Goal: Task Accomplishment & Management: Complete application form

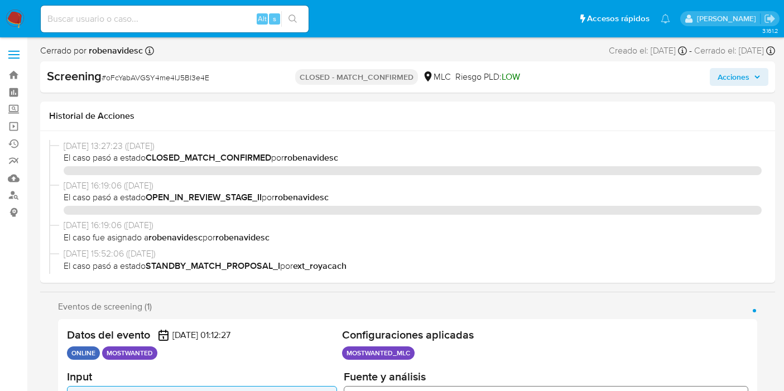
select select "10"
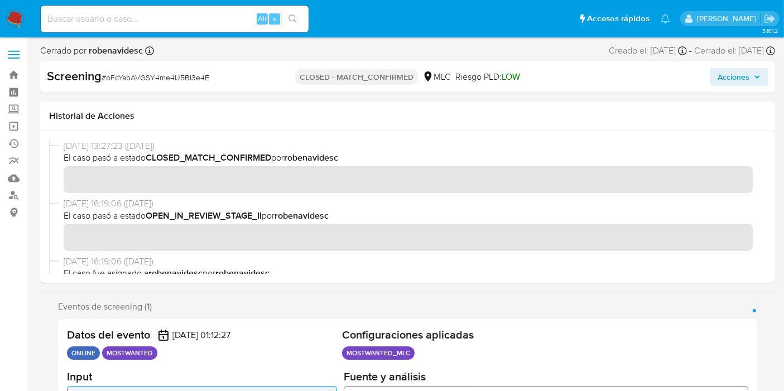
scroll to position [525, 0]
click at [15, 18] on img at bounding box center [15, 18] width 19 height 19
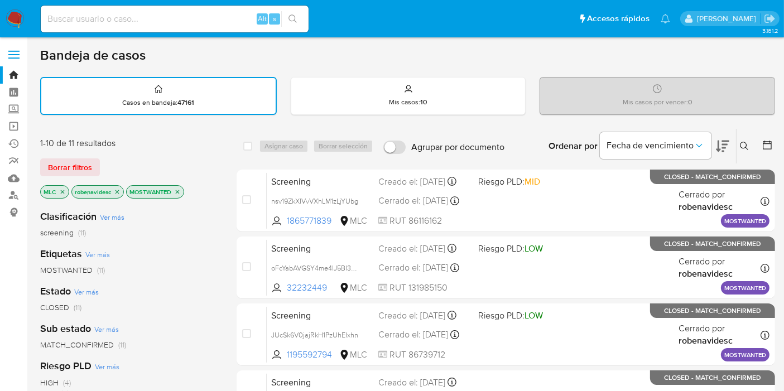
drag, startPoint x: 170, startPoint y: 190, endPoint x: 135, endPoint y: 194, distance: 35.9
click at [127, 188] on p "MOSTWANTED" at bounding box center [155, 192] width 57 height 12
click at [21, 13] on img at bounding box center [15, 18] width 19 height 19
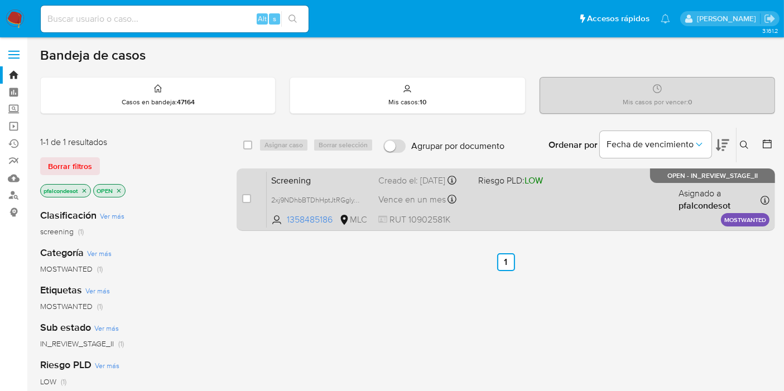
click at [333, 178] on span "Screening" at bounding box center [320, 180] width 98 height 15
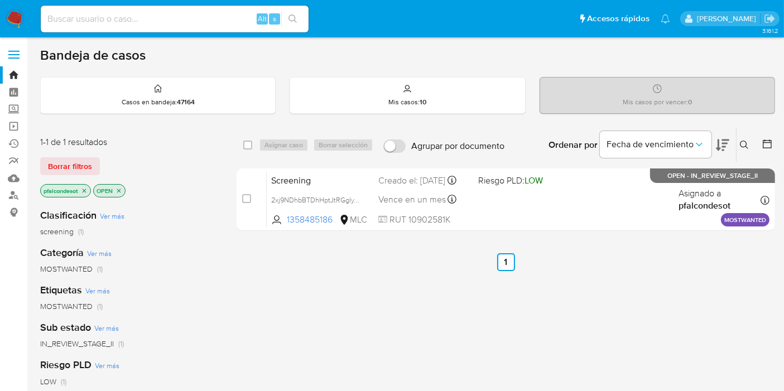
click at [84, 188] on icon "close-filter" at bounding box center [84, 191] width 7 height 7
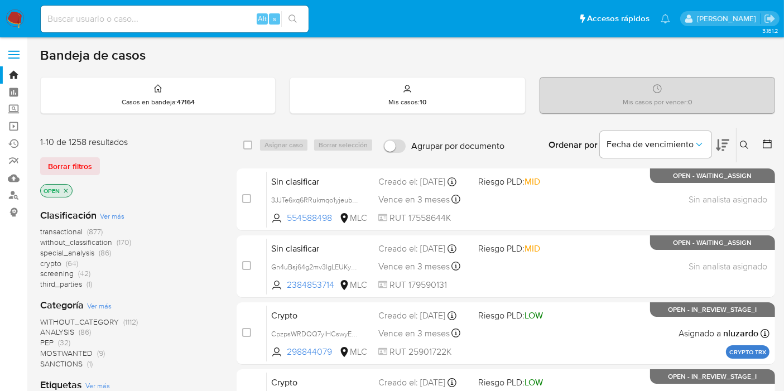
click at [66, 190] on icon "close-filter" at bounding box center [66, 191] width 4 height 4
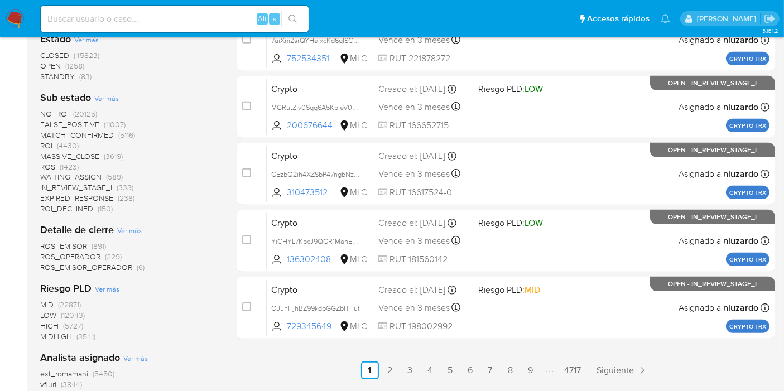
scroll to position [682, 0]
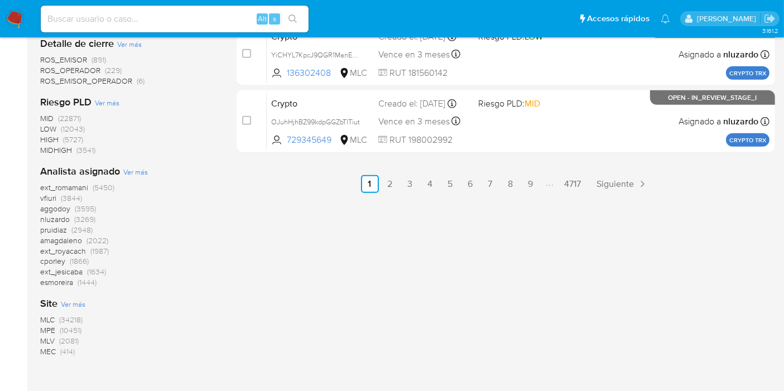
click at [47, 317] on span "MLC" at bounding box center [47, 319] width 15 height 11
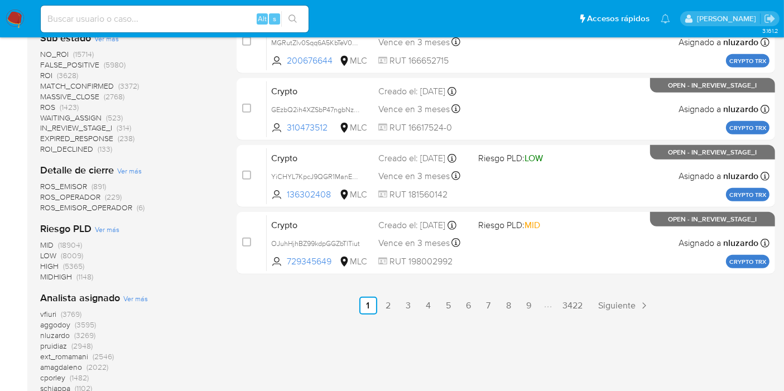
scroll to position [496, 0]
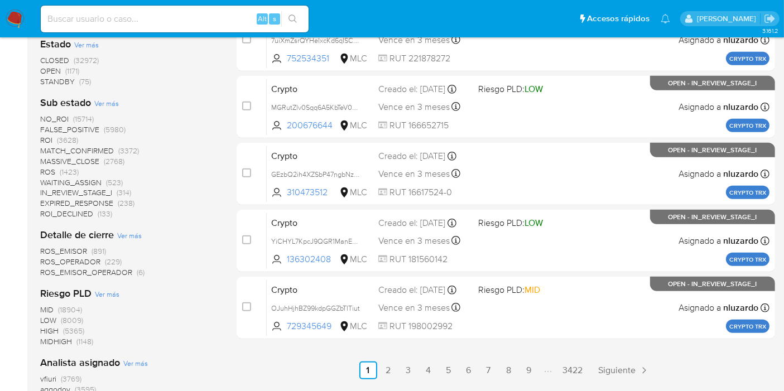
click at [54, 55] on span "CLOSED" at bounding box center [54, 60] width 29 height 11
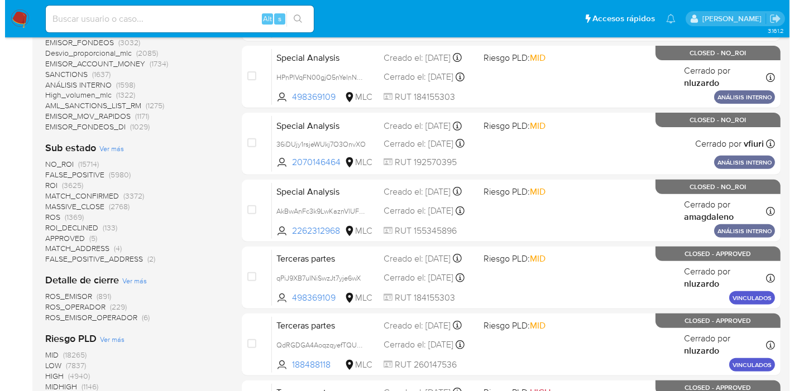
scroll to position [558, 0]
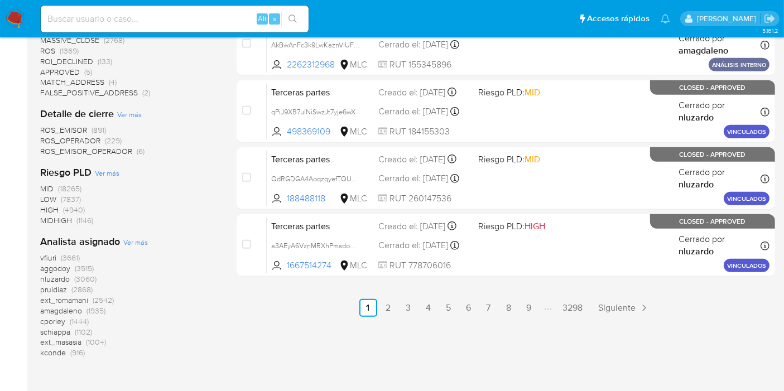
click at [127, 241] on span "Ver más" at bounding box center [135, 242] width 25 height 10
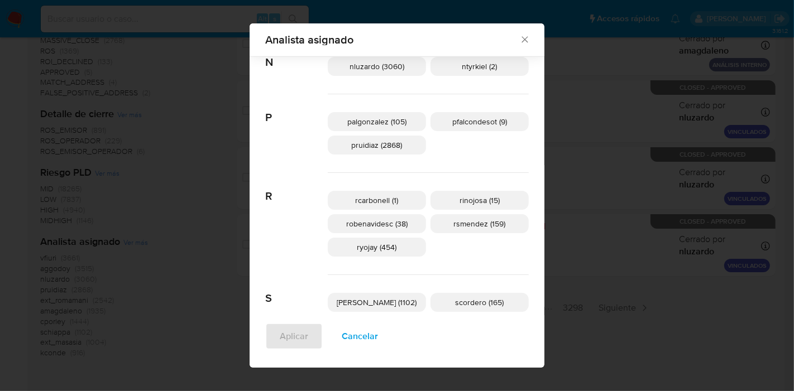
scroll to position [826, 0]
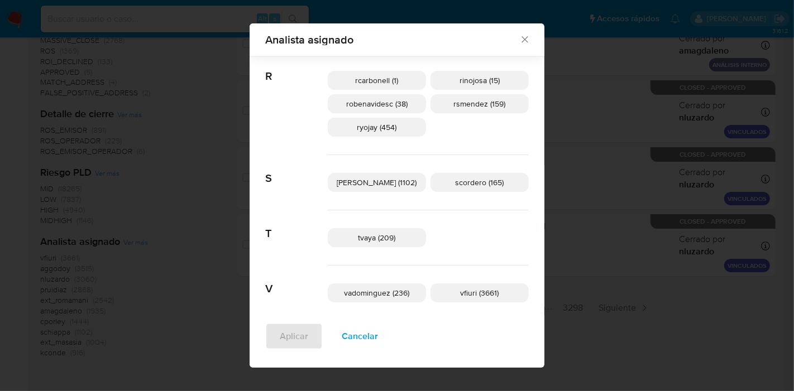
click at [466, 184] on span "scordero (165)" at bounding box center [480, 182] width 49 height 11
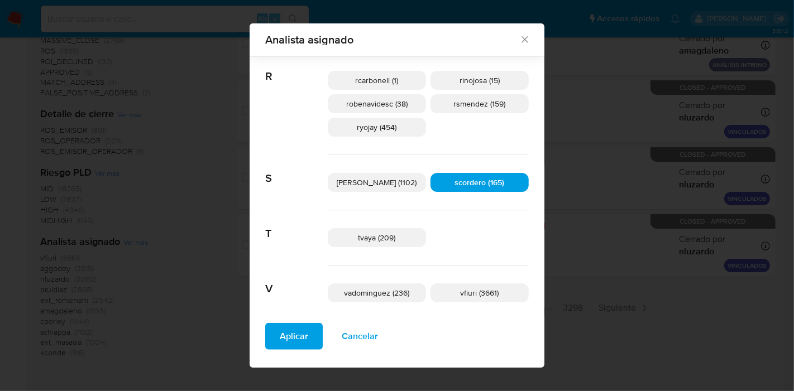
click at [308, 334] on span "Aplicar" at bounding box center [294, 336] width 28 height 25
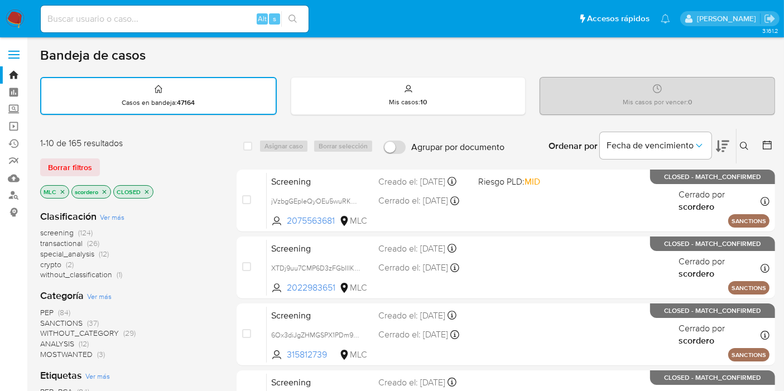
click at [51, 228] on span "screening" at bounding box center [57, 232] width 34 height 11
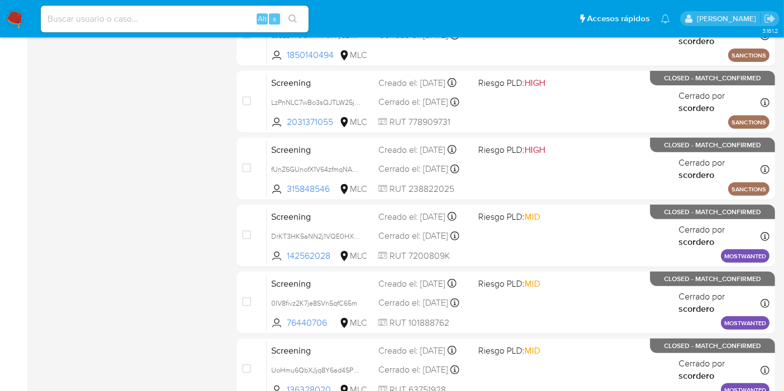
scroll to position [529, 0]
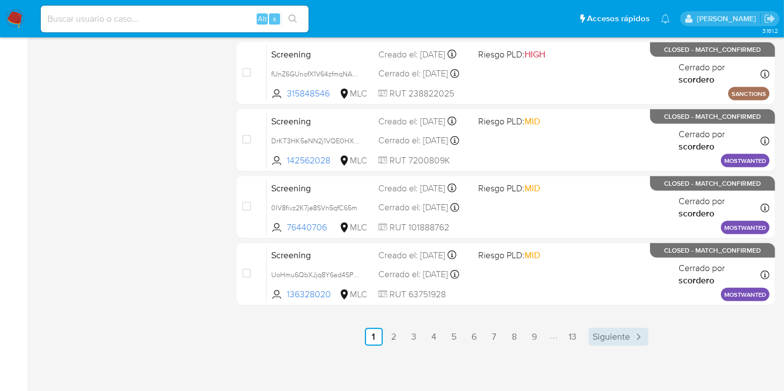
click at [631, 336] on link "Siguiente" at bounding box center [619, 337] width 60 height 18
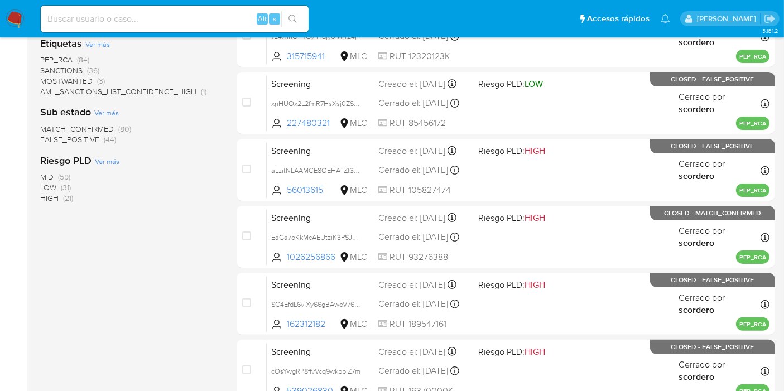
scroll to position [529, 0]
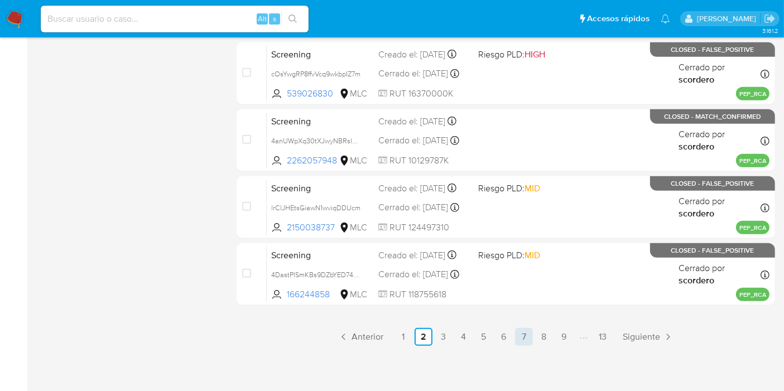
click at [519, 334] on link "7" at bounding box center [524, 337] width 18 height 18
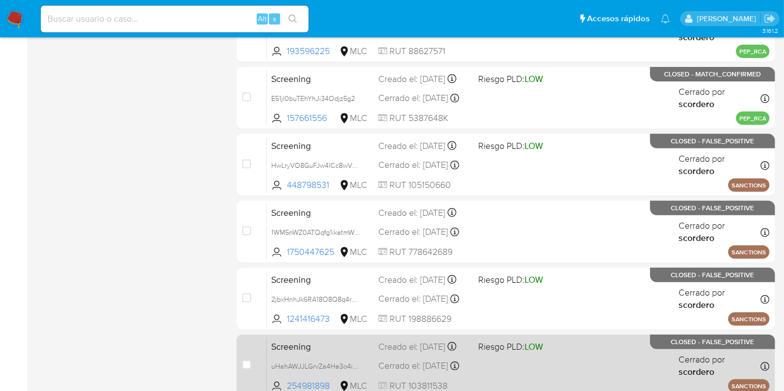
scroll to position [529, 0]
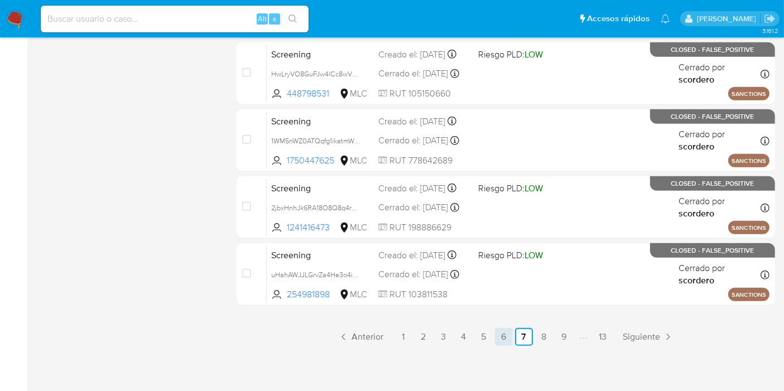
click at [504, 333] on link "6" at bounding box center [504, 337] width 18 height 18
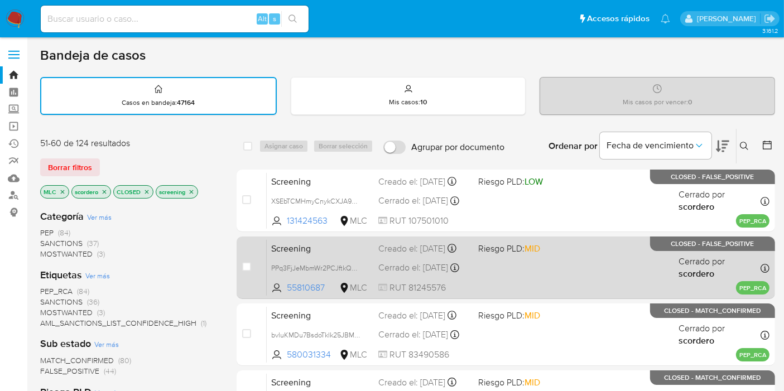
click at [496, 270] on div "Screening PPq3FjJeMbmWr2PCJftkQ4V8 55810687 MLC Riesgo PLD: MID Creado el: 22/0…" at bounding box center [518, 268] width 503 height 56
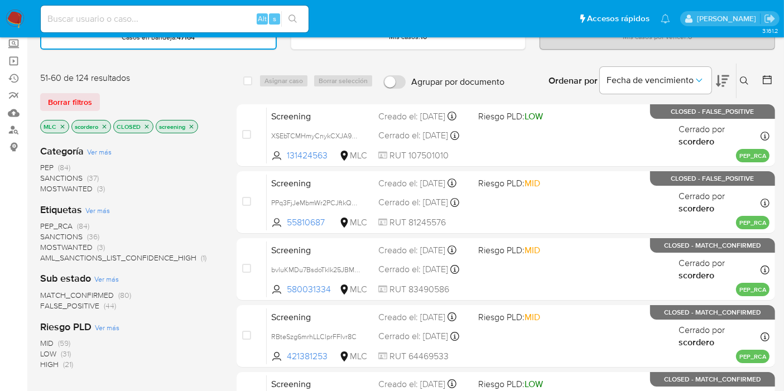
scroll to position [124, 0]
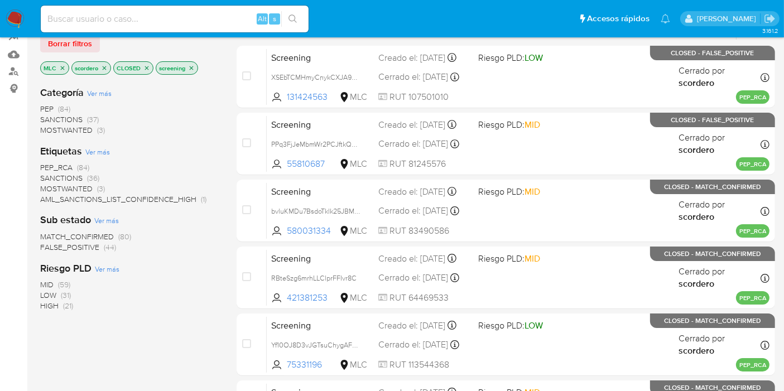
click at [95, 231] on span "MATCH_CONFIRMED" at bounding box center [77, 236] width 74 height 11
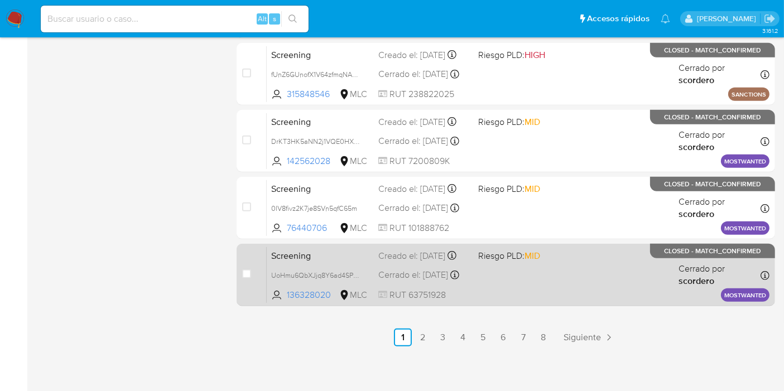
scroll to position [529, 0]
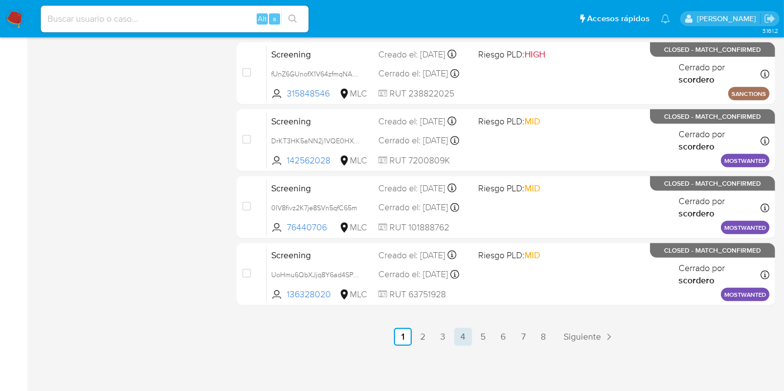
click at [460, 336] on link "4" at bounding box center [463, 337] width 18 height 18
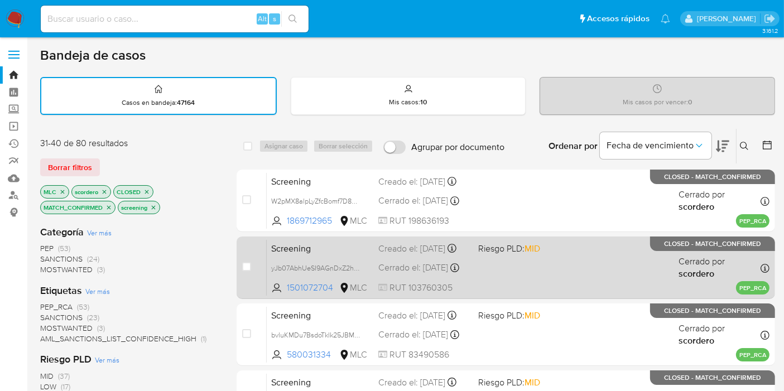
click at [424, 272] on div "Cerrado el: 13/07/2024 Cerrado el: 13/07/2024 22:56:03" at bounding box center [424, 268] width 91 height 12
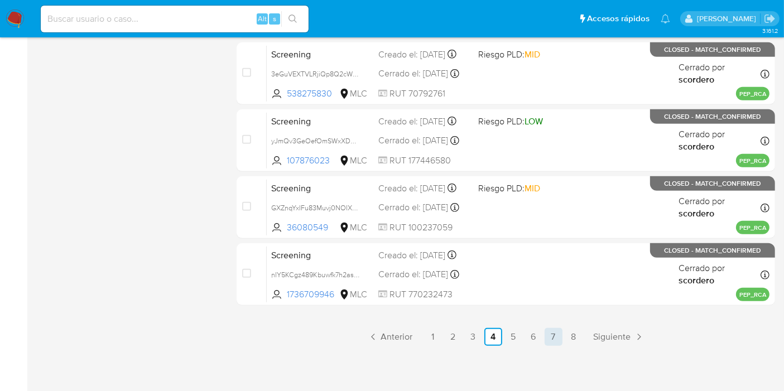
scroll to position [529, 0]
click at [567, 337] on link "8" at bounding box center [574, 337] width 18 height 18
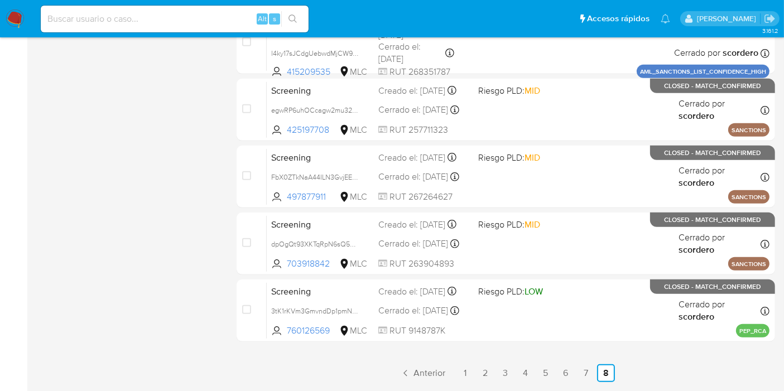
scroll to position [529, 0]
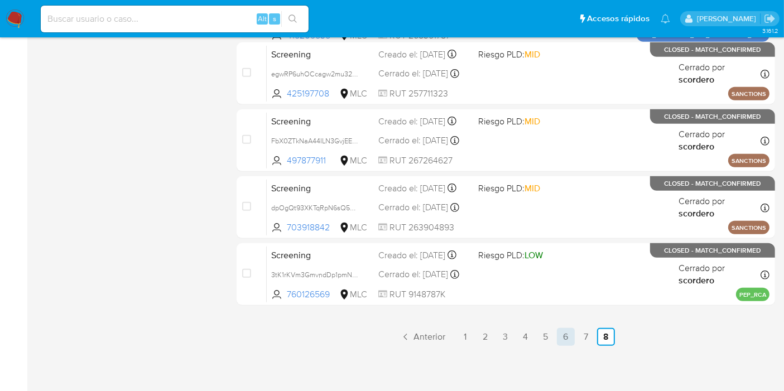
click at [561, 333] on link "6" at bounding box center [566, 337] width 18 height 18
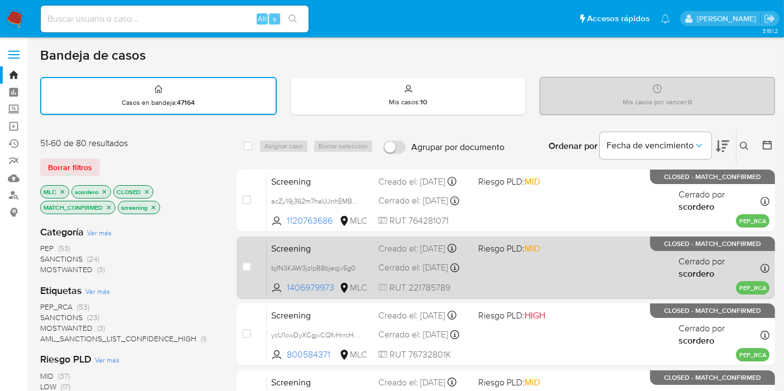
click at [540, 267] on div "Screening bjfN3KAW3jzlpB8bjeqjv5g0 1406979973 MLC Riesgo PLD: MID Creado el: 03…" at bounding box center [518, 268] width 503 height 56
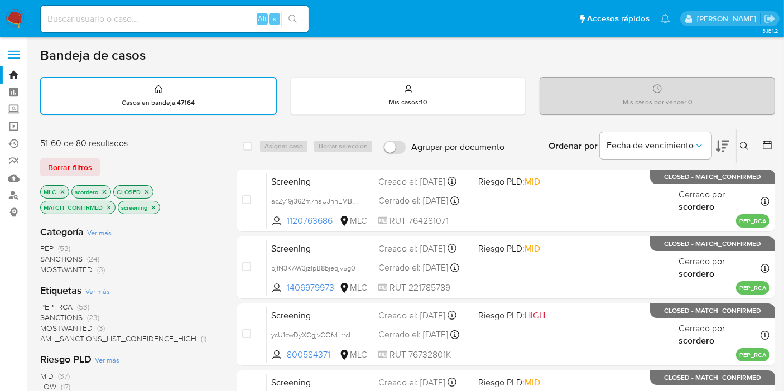
click at [105, 189] on icon "close-filter" at bounding box center [104, 192] width 7 height 7
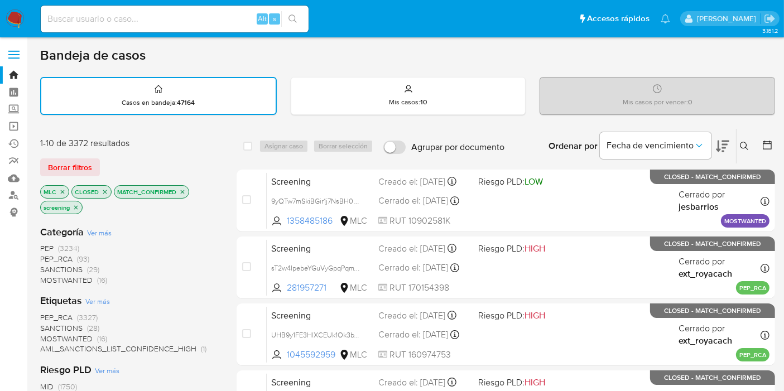
click at [74, 279] on span "MOSTWANTED" at bounding box center [66, 280] width 52 height 11
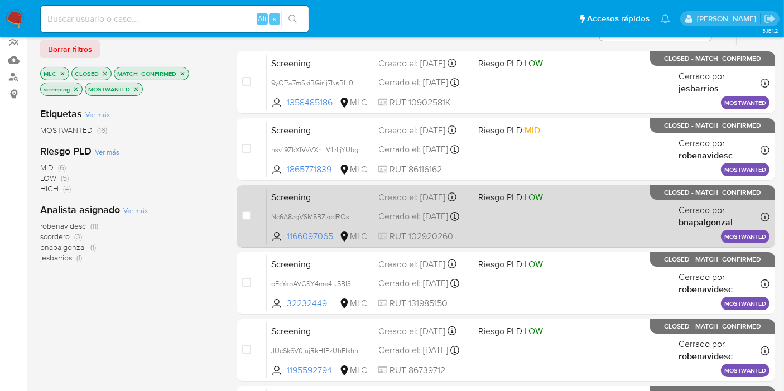
scroll to position [124, 0]
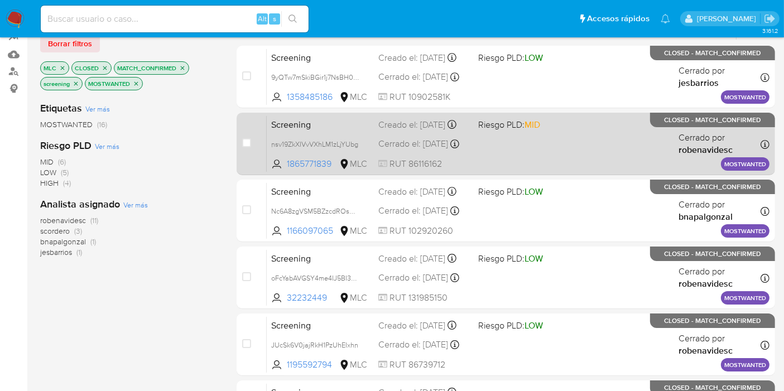
click at [529, 145] on span at bounding box center [524, 144] width 91 height 2
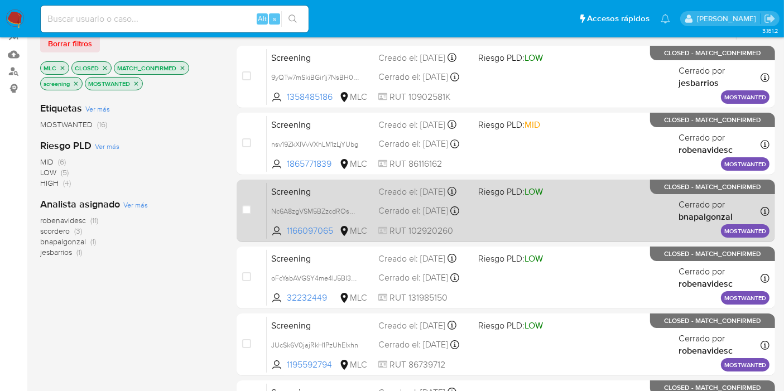
click at [503, 214] on div "Screening Nc6A8zgVSM5BZzcdROsOw1bw 1166097065 MLC Riesgo PLD: LOW Creado el: 16…" at bounding box center [518, 211] width 503 height 56
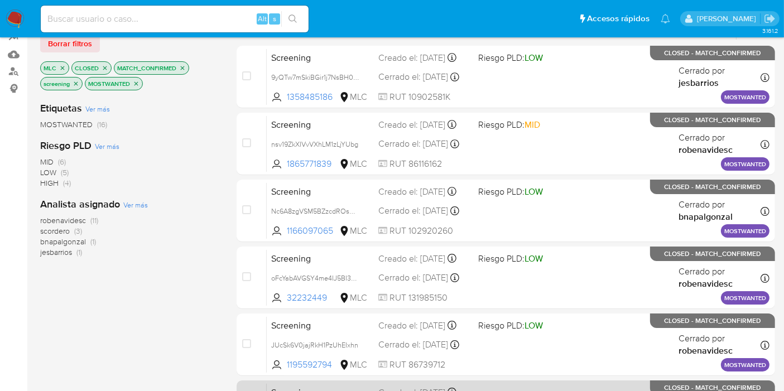
scroll to position [248, 0]
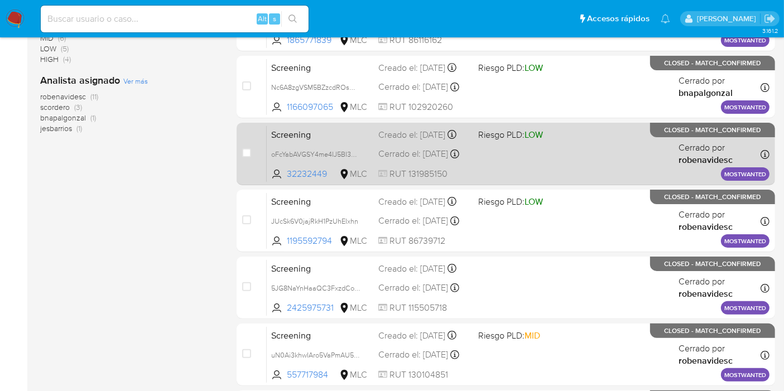
click at [405, 159] on div "Cerrado el: 09/07/2025 Cerrado el: 09/07/2025 13:27:23" at bounding box center [424, 154] width 91 height 12
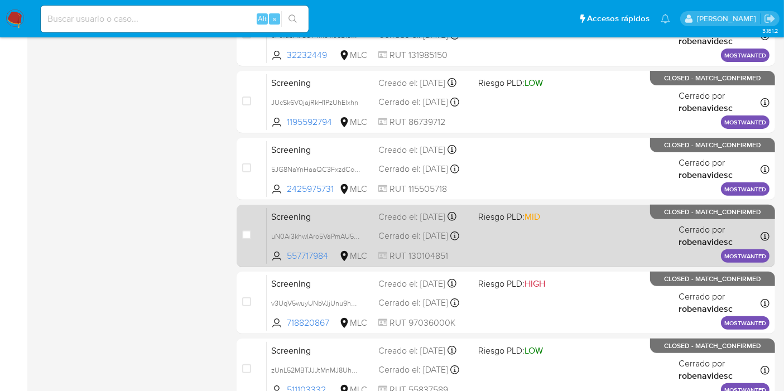
scroll to position [372, 0]
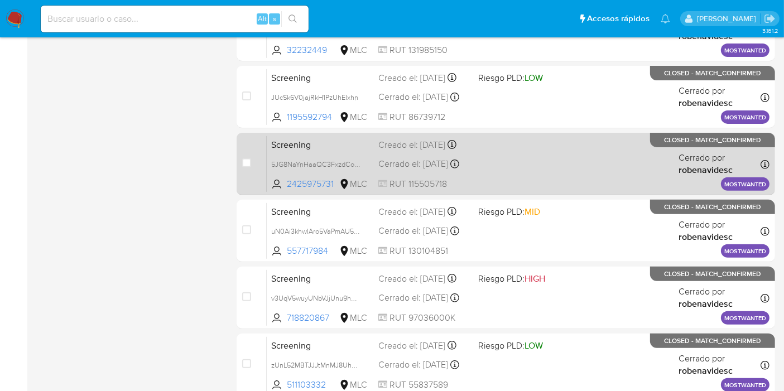
click at [514, 165] on span at bounding box center [524, 164] width 91 height 2
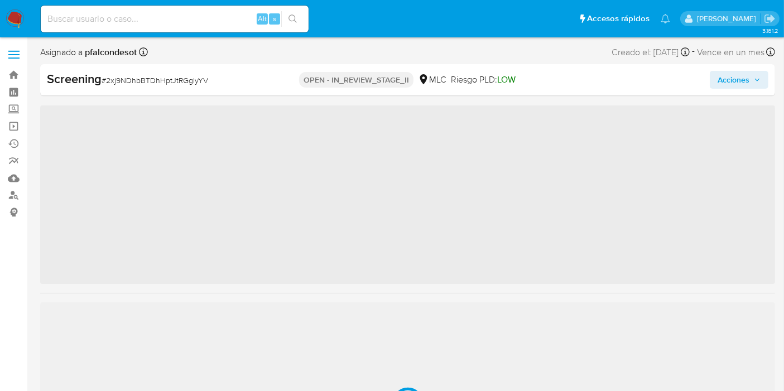
scroll to position [525, 0]
select select "10"
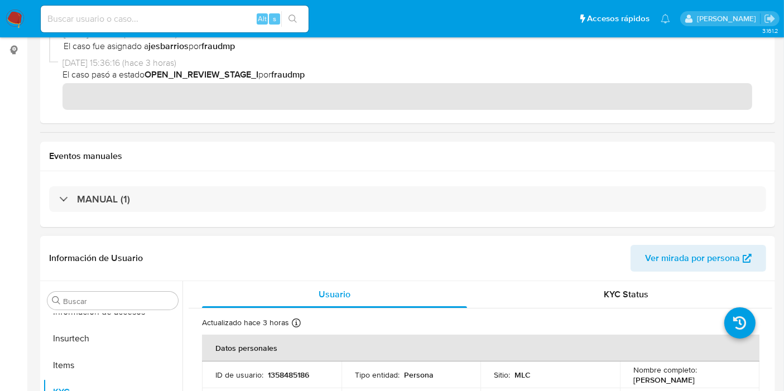
scroll to position [372, 0]
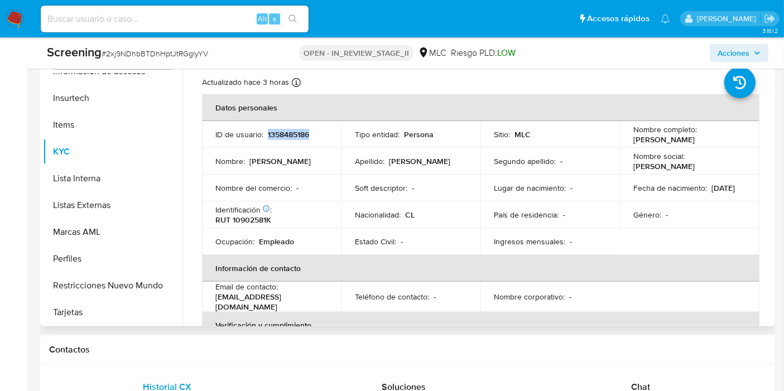
drag, startPoint x: 313, startPoint y: 135, endPoint x: 266, endPoint y: 136, distance: 46.4
click at [266, 136] on div "ID de usuario : 1358485186" at bounding box center [272, 135] width 113 height 10
copy p "1358485186"
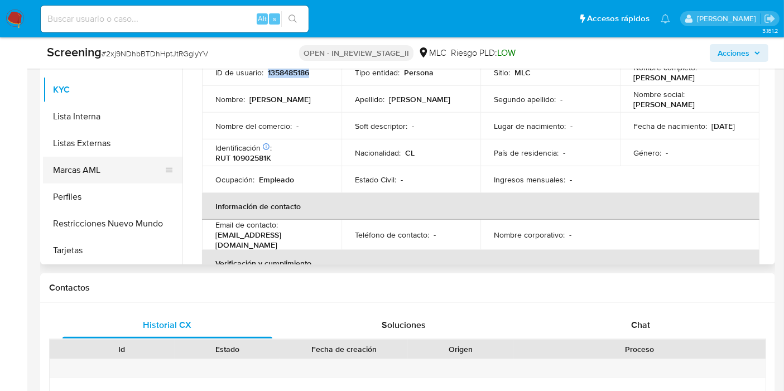
scroll to position [463, 0]
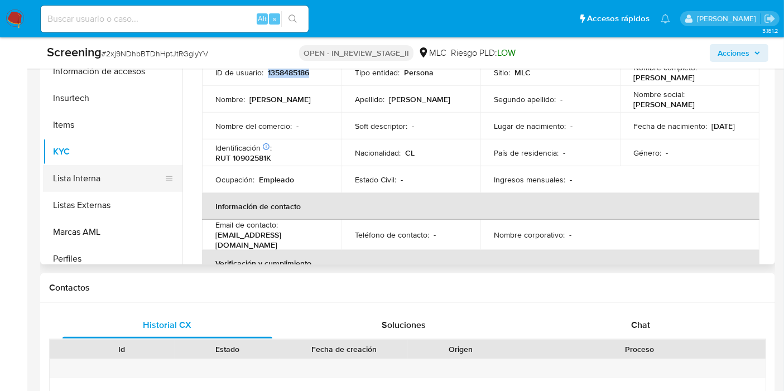
click at [93, 170] on button "Lista Interna" at bounding box center [108, 178] width 131 height 27
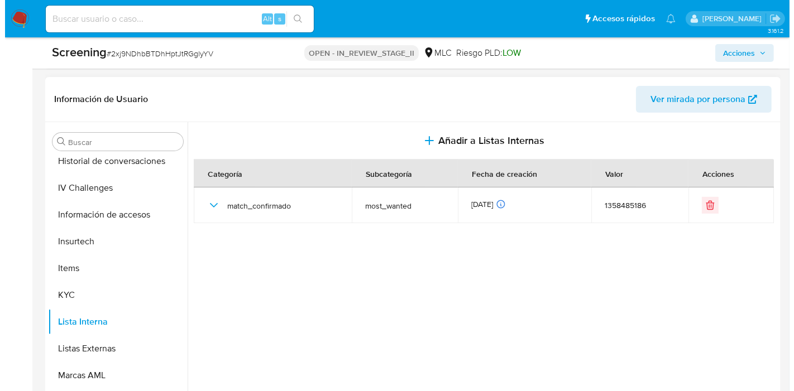
scroll to position [310, 0]
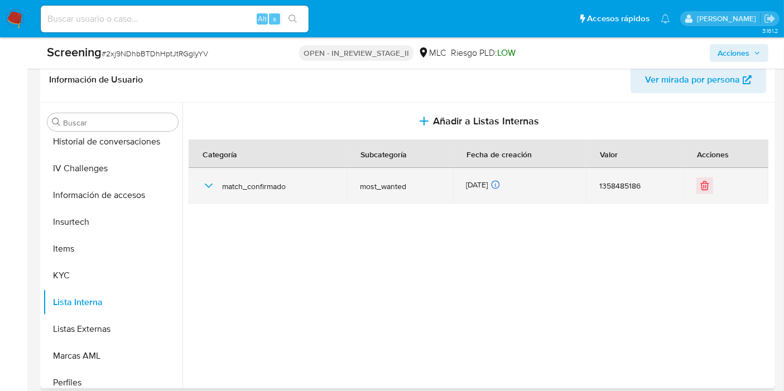
click at [208, 184] on icon "button" at bounding box center [208, 185] width 13 height 13
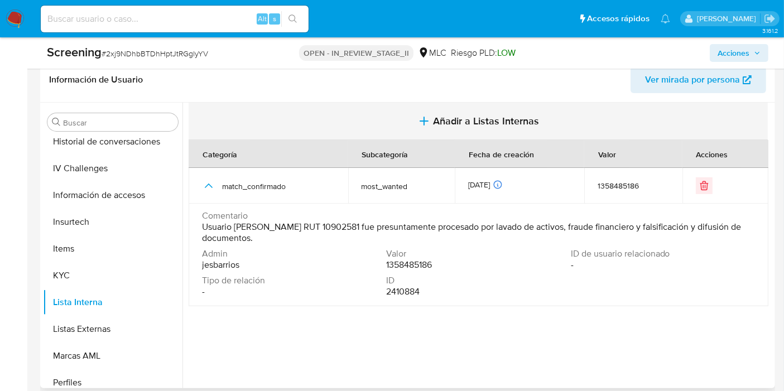
click at [447, 120] on span "Añadir a Listas Internas" at bounding box center [486, 121] width 106 height 12
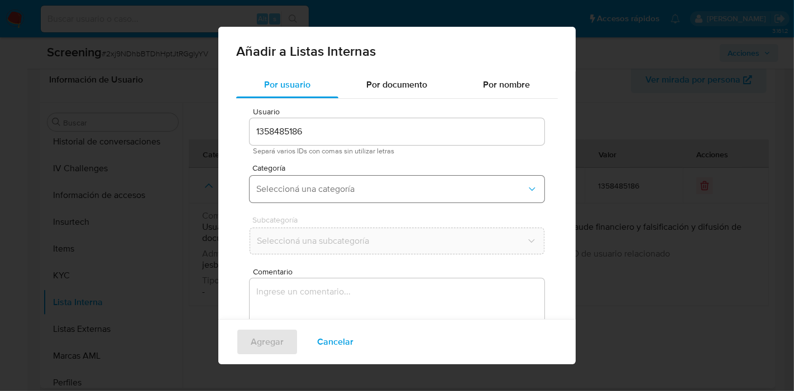
click at [355, 187] on span "Seleccioná una categoría" at bounding box center [391, 189] width 270 height 11
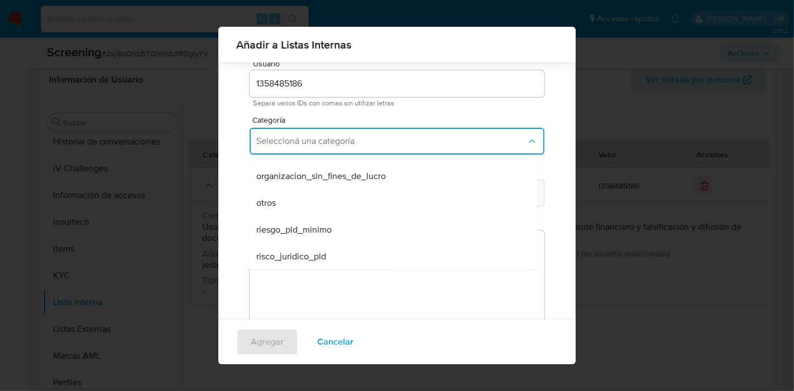
scroll to position [84, 0]
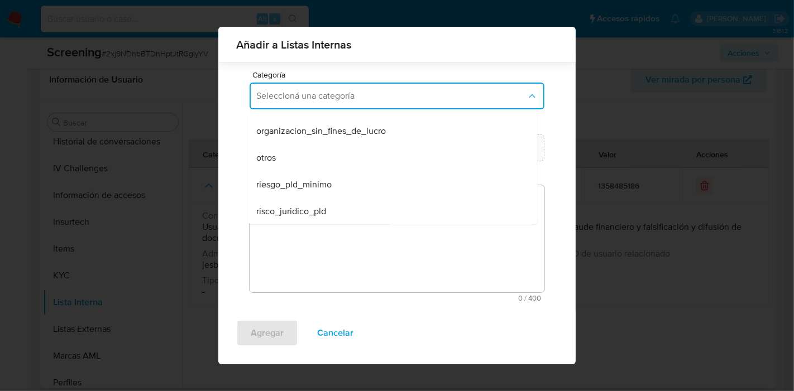
click at [330, 184] on span "riesgo_pld_minimo" at bounding box center [293, 184] width 75 height 11
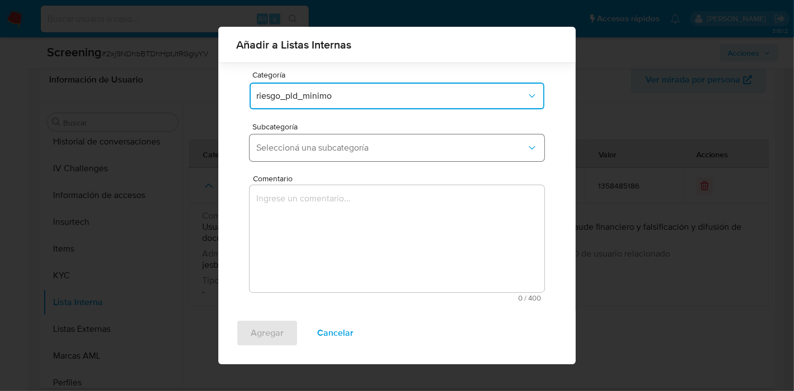
click at [340, 149] on span "Seleccioná una subcategoría" at bounding box center [391, 147] width 270 height 11
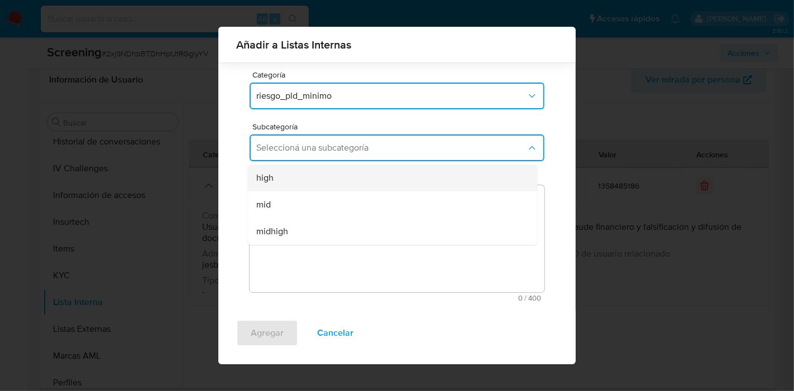
click at [291, 178] on div "high" at bounding box center [388, 178] width 265 height 27
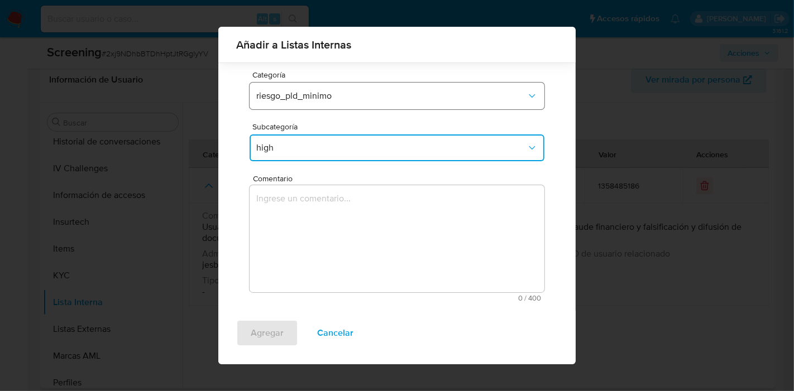
click at [367, 101] on span "riesgo_pld_minimo" at bounding box center [391, 95] width 270 height 11
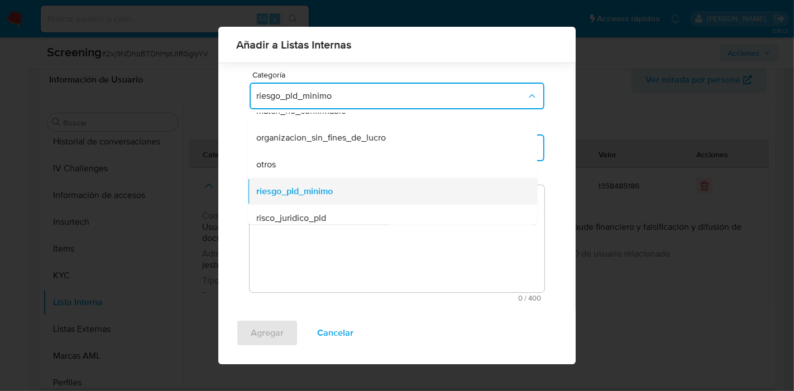
scroll to position [263, 0]
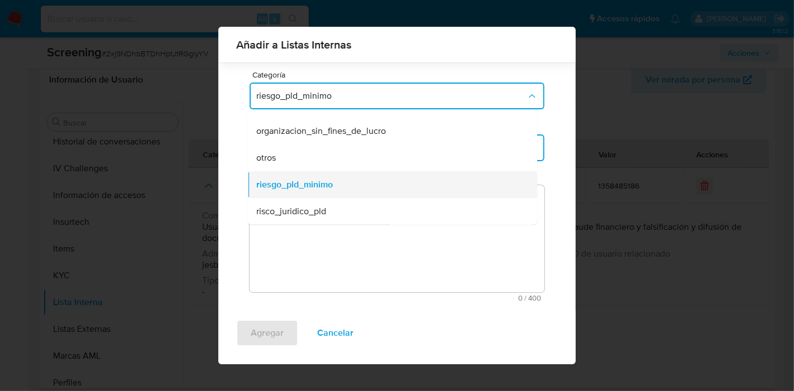
click at [357, 182] on div "riesgo_pld_minimo" at bounding box center [388, 184] width 265 height 27
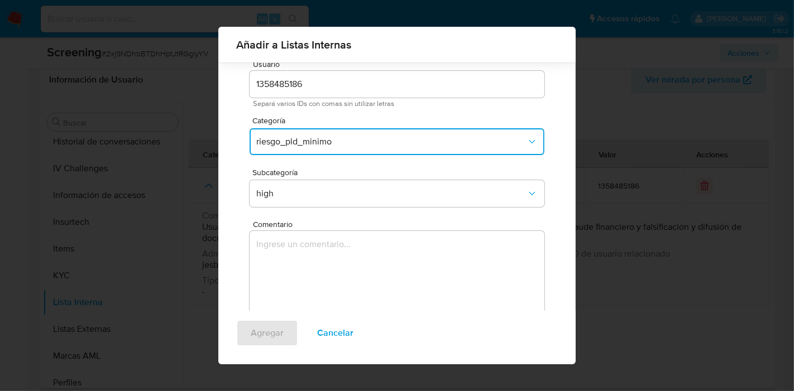
scroll to position [31, 0]
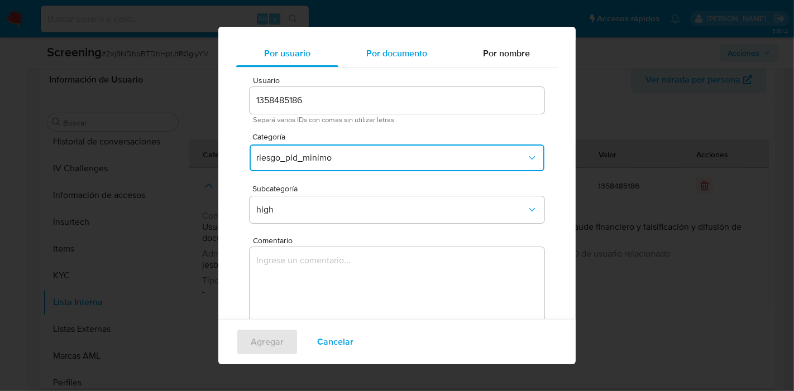
click at [409, 59] on span "Por documento" at bounding box center [396, 53] width 61 height 13
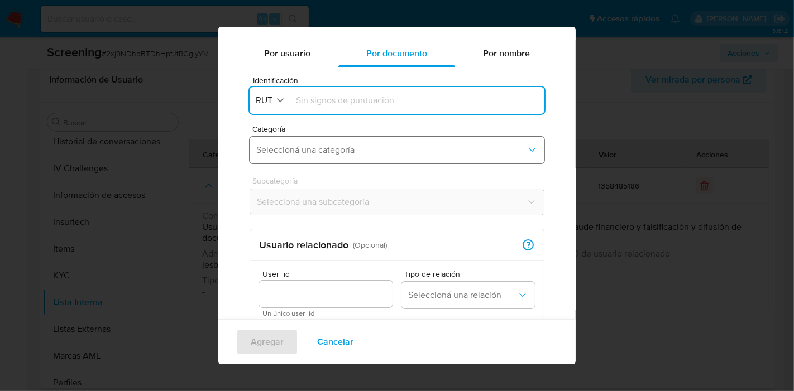
click at [355, 154] on span "Seleccioná una categoría" at bounding box center [391, 150] width 270 height 11
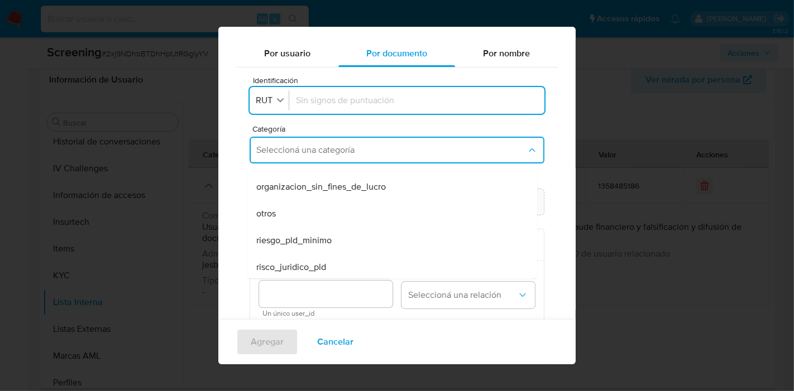
scroll to position [263, 0]
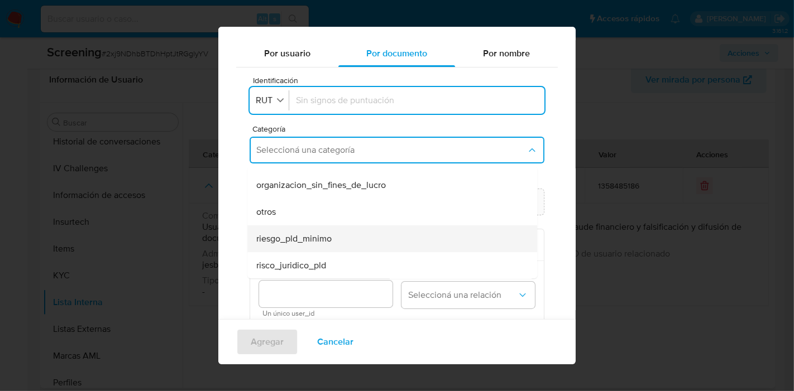
click at [319, 241] on span "riesgo_pld_minimo" at bounding box center [293, 238] width 75 height 11
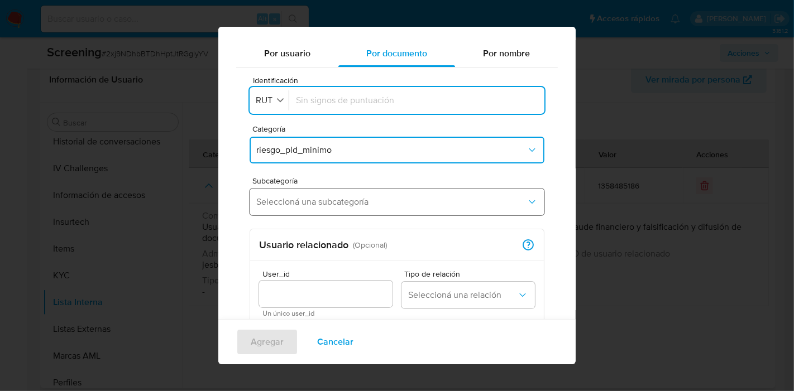
click at [453, 206] on span "Seleccioná una subcategoría" at bounding box center [391, 202] width 270 height 11
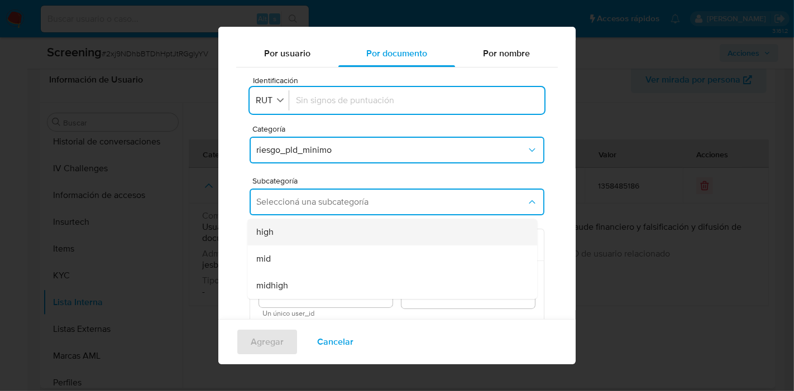
click at [345, 237] on div "high" at bounding box center [388, 232] width 265 height 27
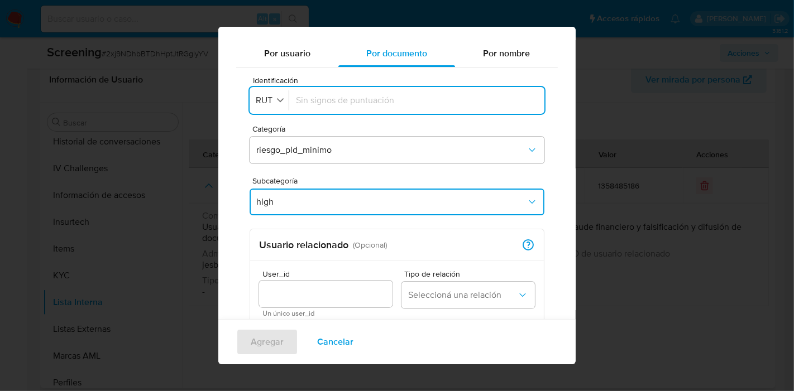
scroll to position [183, 0]
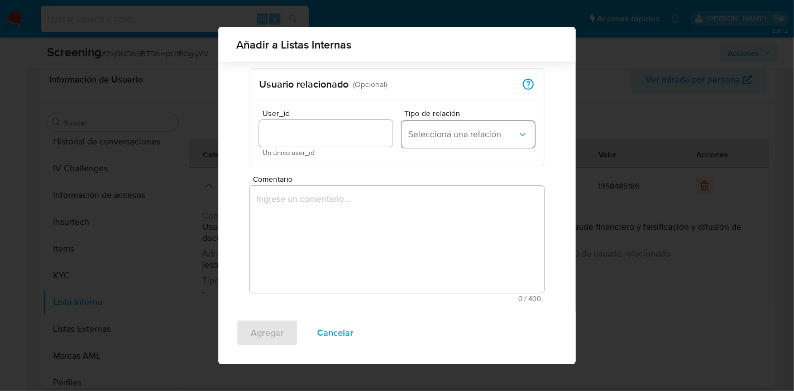
click at [459, 135] on span "Seleccioná una relación" at bounding box center [462, 134] width 109 height 11
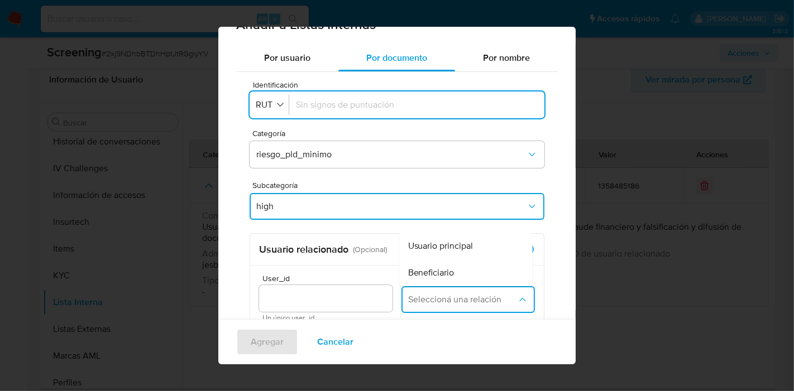
scroll to position [9, 0]
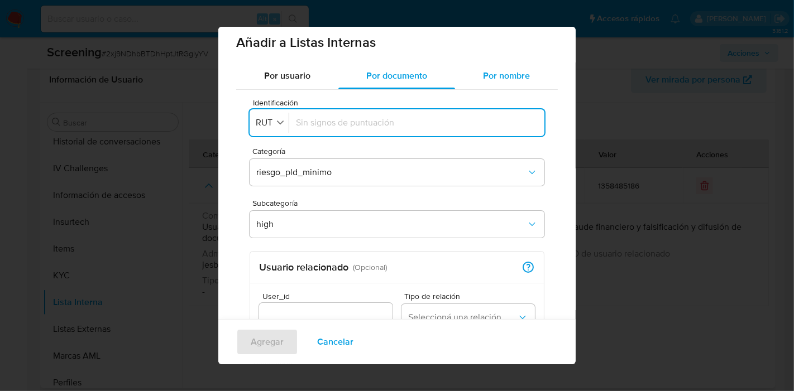
click at [504, 80] on span "Por nombre" at bounding box center [506, 75] width 47 height 13
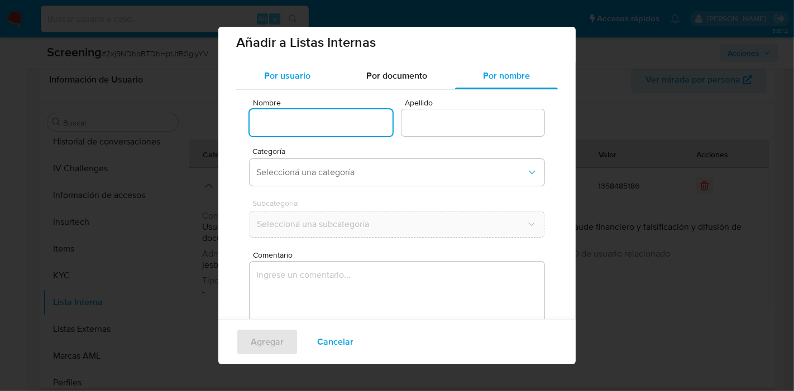
click at [296, 73] on span "Por usuario" at bounding box center [287, 75] width 46 height 13
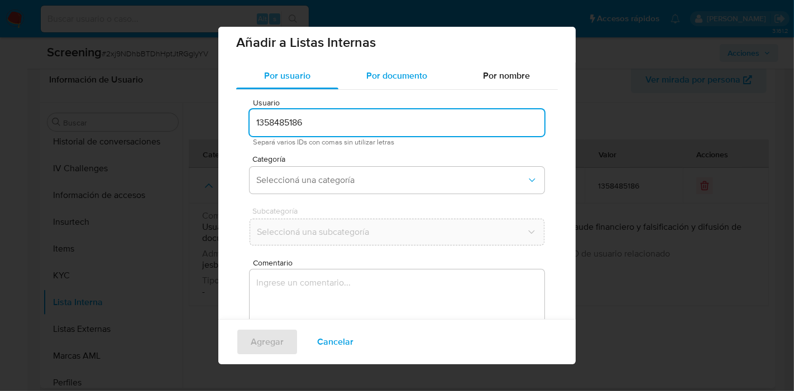
click at [375, 84] on div "Por documento" at bounding box center [396, 76] width 117 height 27
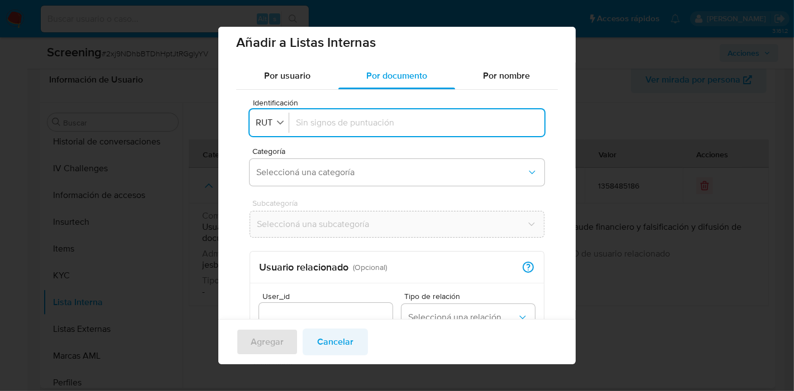
drag, startPoint x: 335, startPoint y: 346, endPoint x: 337, endPoint y: 340, distance: 6.5
click at [333, 341] on span "Cancelar" at bounding box center [335, 342] width 36 height 25
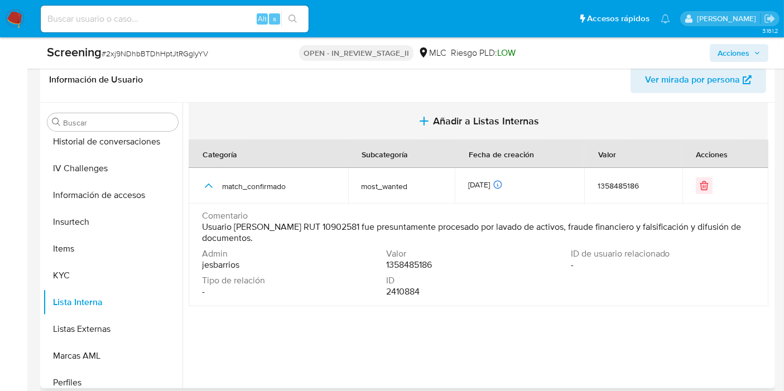
click at [453, 115] on span "Añadir a Listas Internas" at bounding box center [486, 121] width 106 height 12
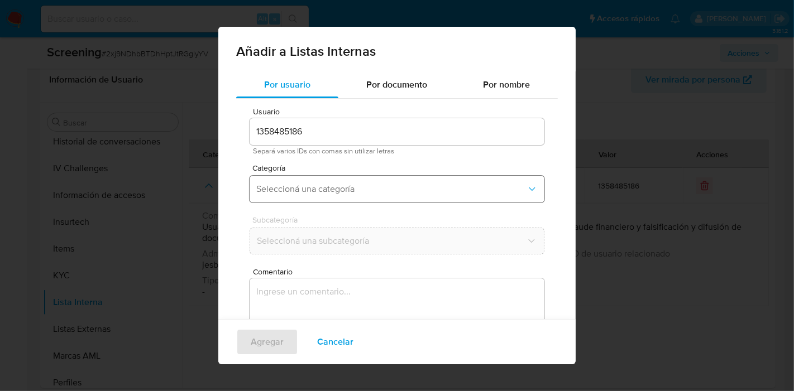
click at [356, 193] on span "Seleccioná una categoría" at bounding box center [391, 189] width 270 height 11
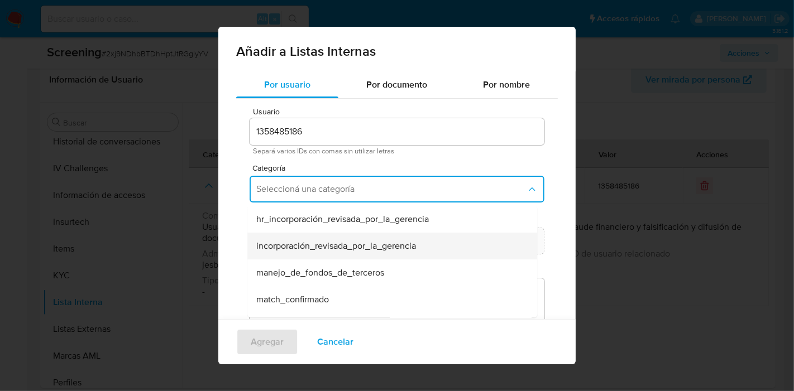
scroll to position [248, 0]
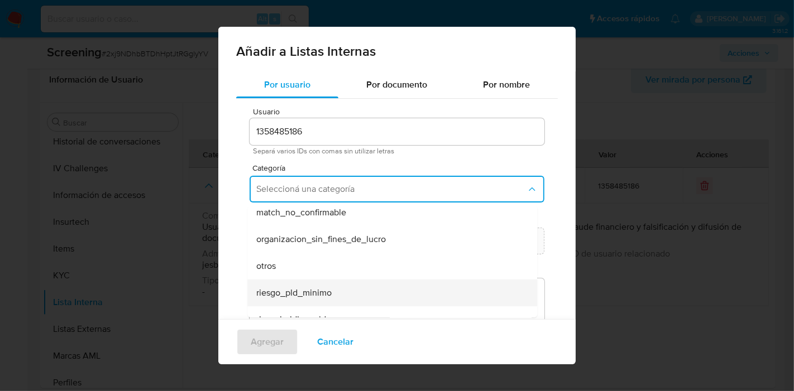
click at [333, 290] on div "riesgo_pld_minimo" at bounding box center [388, 293] width 265 height 27
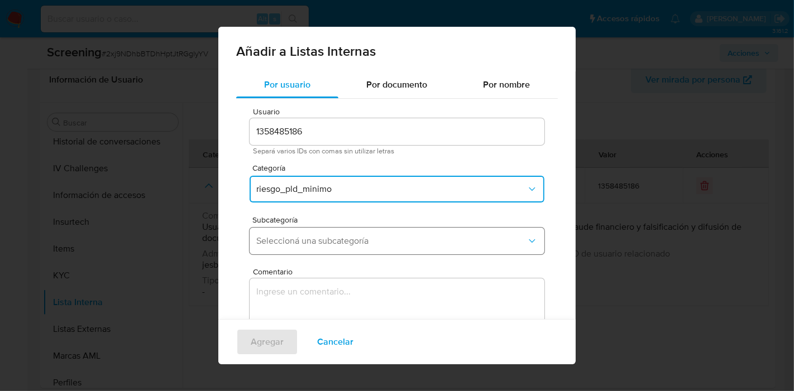
click at [346, 247] on button "Seleccioná una subcategoría" at bounding box center [397, 241] width 295 height 27
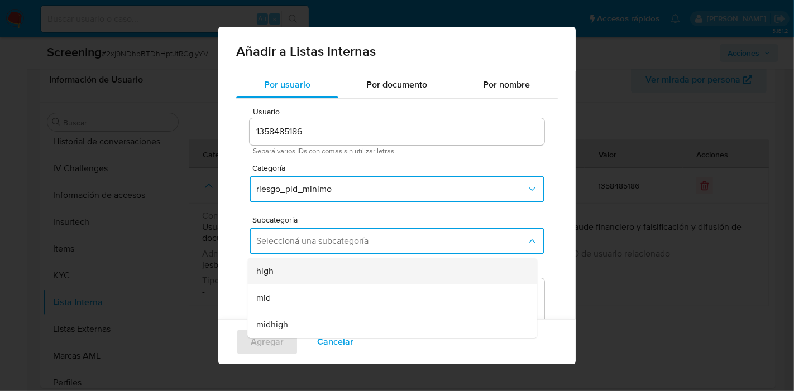
click at [294, 269] on div "high" at bounding box center [388, 271] width 265 height 27
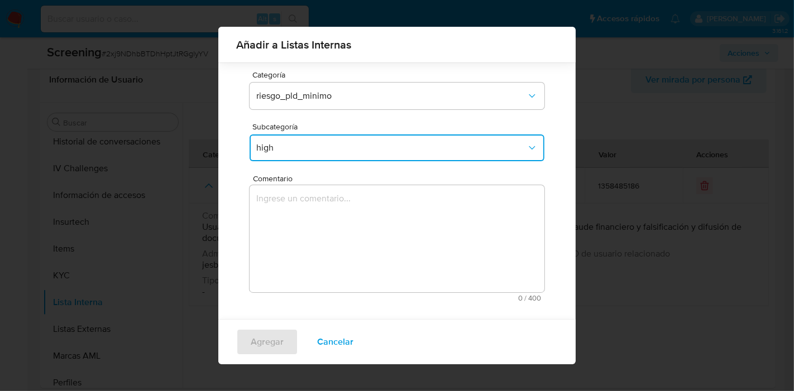
scroll to position [84, 0]
drag, startPoint x: 358, startPoint y: 224, endPoint x: 391, endPoint y: 219, distance: 32.8
click at [358, 224] on textarea "Comentario" at bounding box center [397, 238] width 295 height 107
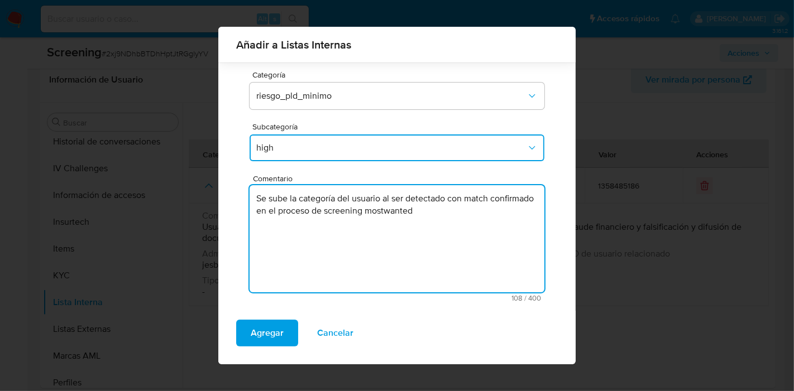
type textarea "Se sube la categoría del usuario al ser detectado con match confirmado en el pr…"
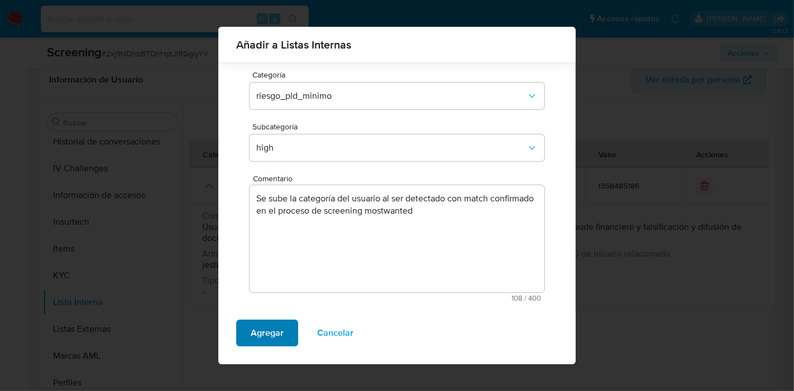
click at [268, 336] on span "Agregar" at bounding box center [267, 333] width 33 height 25
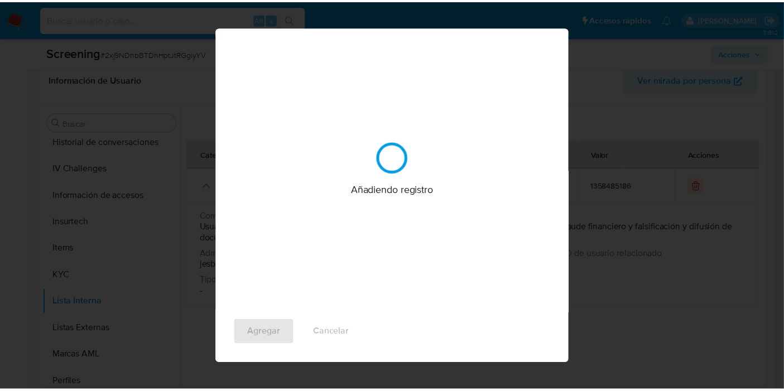
scroll to position [0, 0]
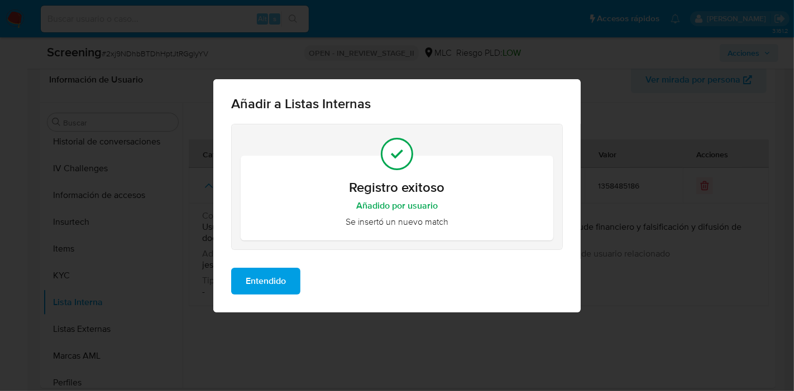
click at [252, 282] on span "Entendido" at bounding box center [266, 281] width 40 height 25
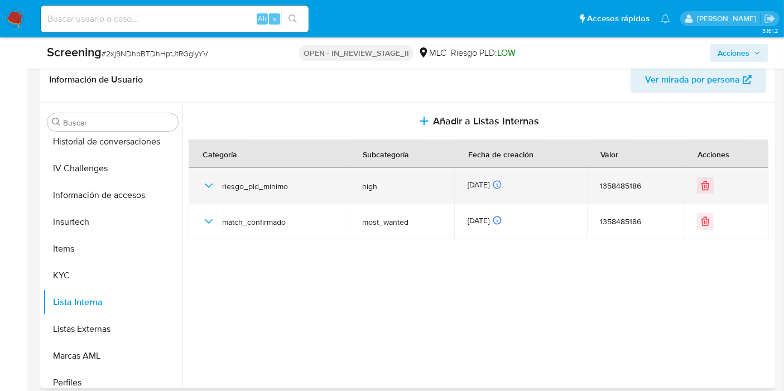
click at [255, 195] on div "riesgo_pld_minimo" at bounding box center [268, 186] width 133 height 36
click at [252, 187] on span "riesgo_pld_minimo" at bounding box center [278, 186] width 113 height 10
click at [228, 185] on span "riesgo_pld_minimo" at bounding box center [278, 186] width 113 height 10
click at [205, 186] on icon "button" at bounding box center [208, 185] width 13 height 13
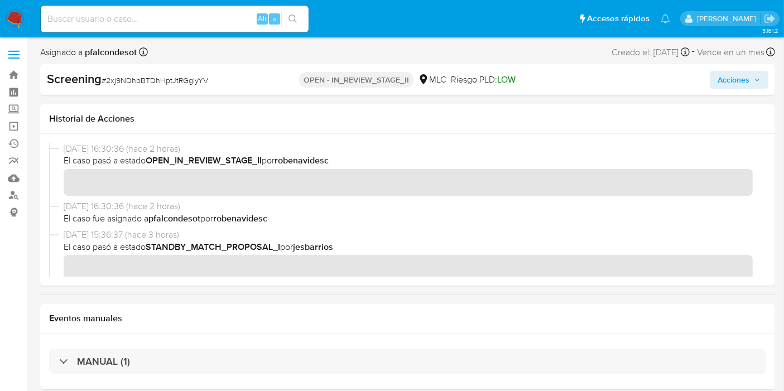
click at [728, 78] on span "Acciones" at bounding box center [734, 80] width 32 height 18
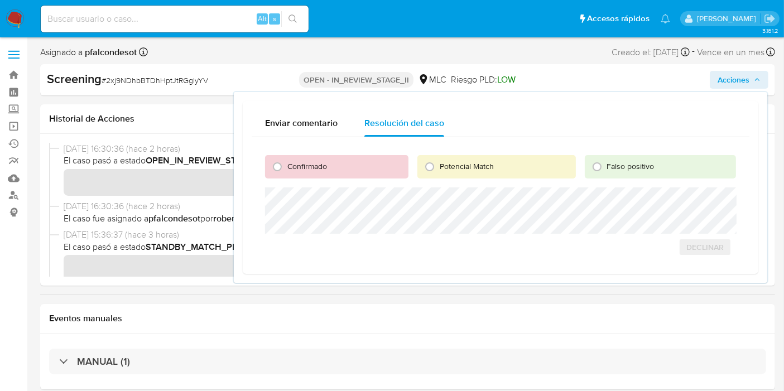
drag, startPoint x: 315, startPoint y: 166, endPoint x: 319, endPoint y: 171, distance: 6.8
click at [314, 165] on span "Confirmado" at bounding box center [308, 166] width 40 height 11
click at [286, 165] on input "Confirmado" at bounding box center [278, 167] width 18 height 18
radio input "true"
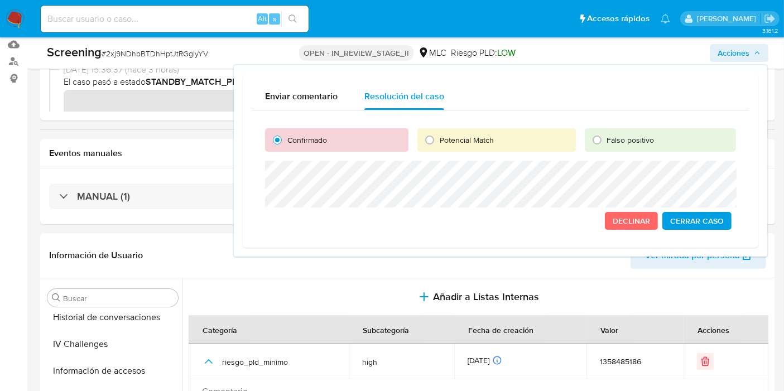
scroll to position [186, 0]
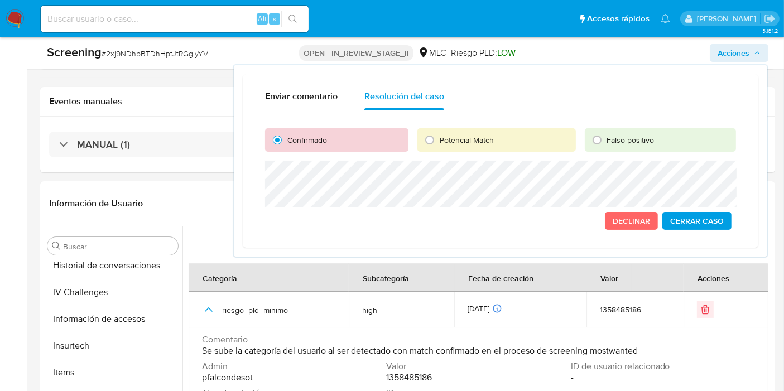
click at [735, 50] on span "Acciones" at bounding box center [734, 53] width 32 height 18
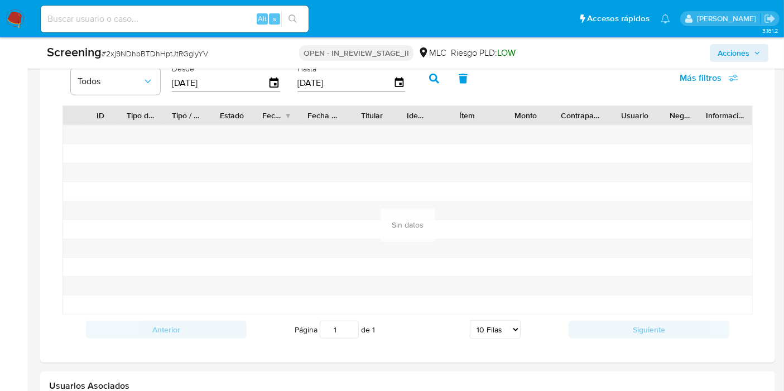
scroll to position [992, 0]
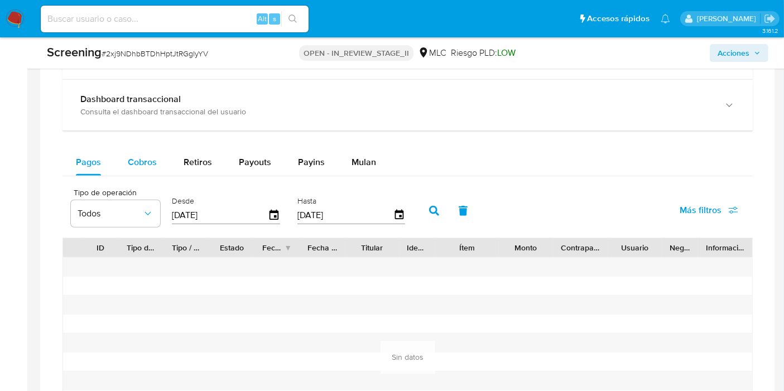
click at [138, 165] on span "Cobros" at bounding box center [142, 162] width 29 height 13
select select "10"
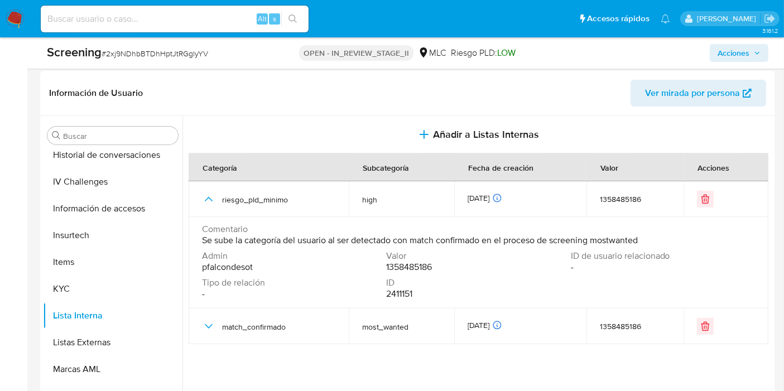
scroll to position [241, 0]
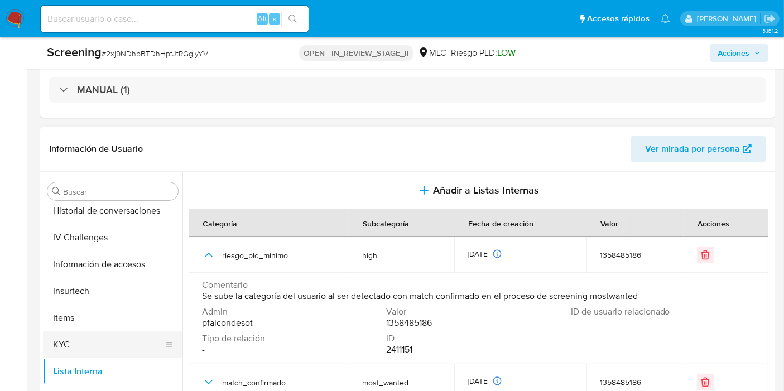
click at [60, 343] on button "KYC" at bounding box center [108, 345] width 131 height 27
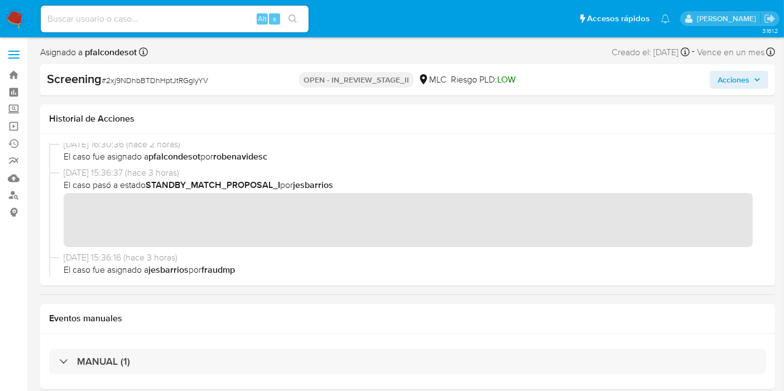
scroll to position [0, 0]
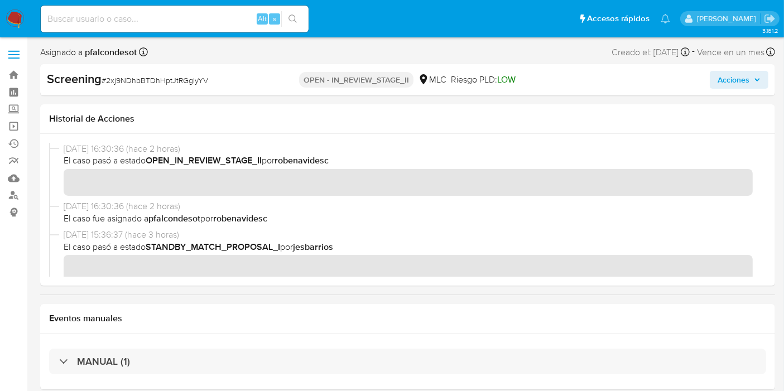
click at [689, 146] on span "25/09/2025 16:30:36 (hace 2 horas)" at bounding box center [413, 149] width 698 height 12
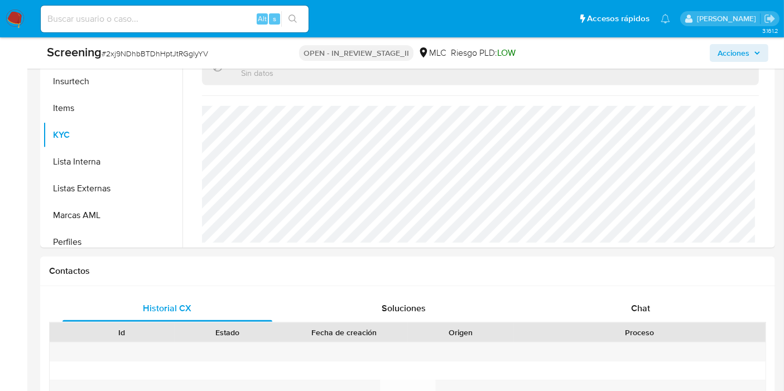
scroll to position [496, 0]
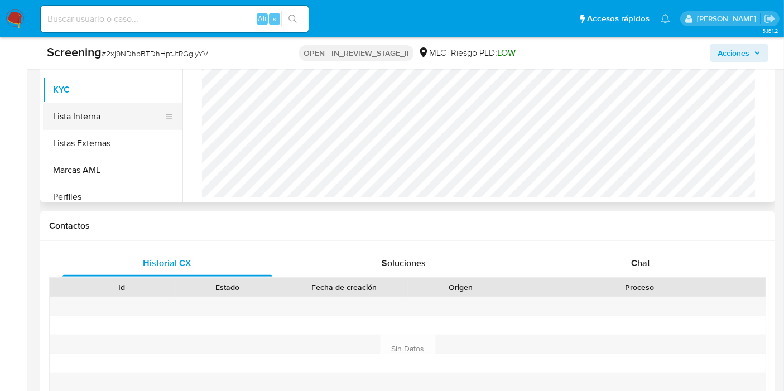
click at [95, 118] on button "Lista Interna" at bounding box center [108, 116] width 131 height 27
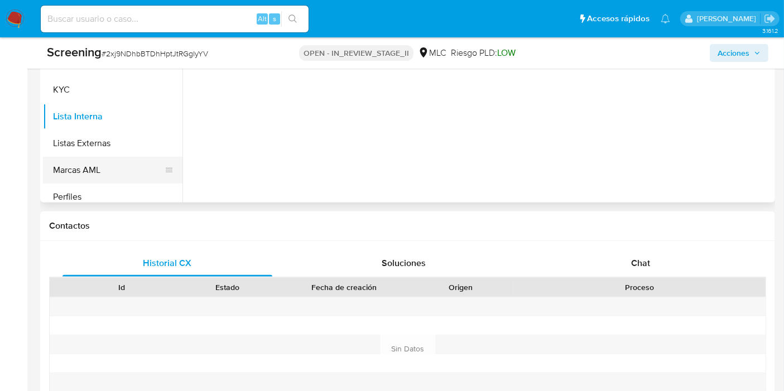
scroll to position [525, 0]
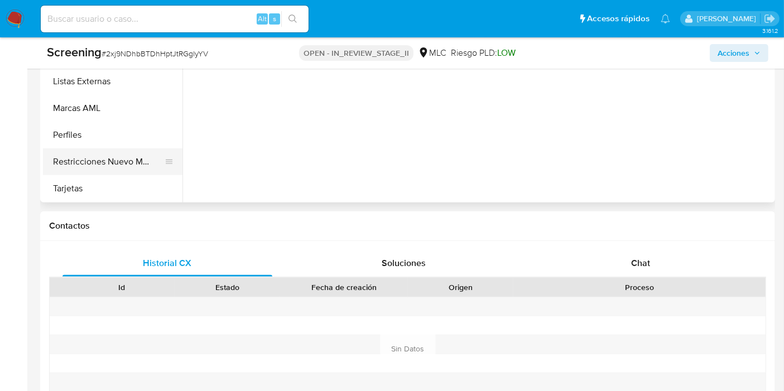
click at [90, 156] on button "Restricciones Nuevo Mundo" at bounding box center [108, 162] width 131 height 27
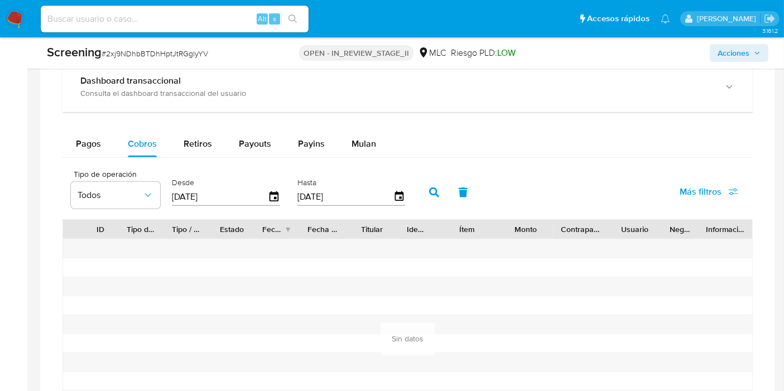
scroll to position [1117, 0]
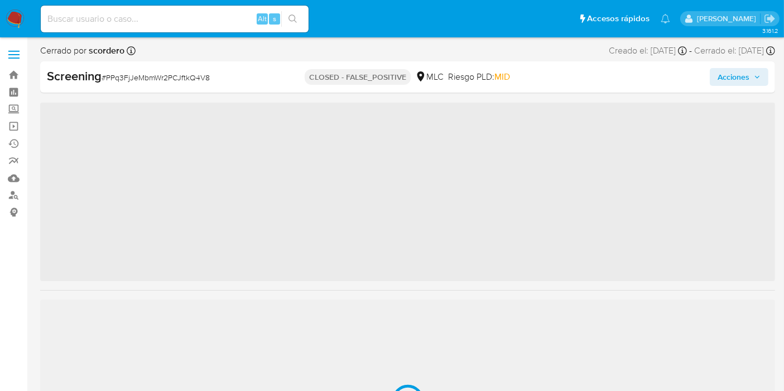
scroll to position [525, 0]
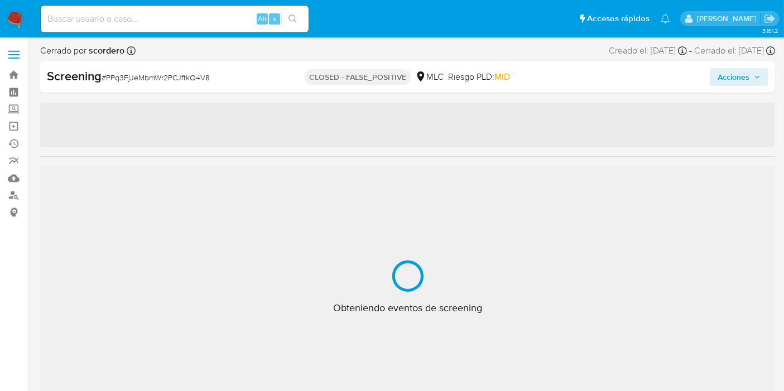
select select "10"
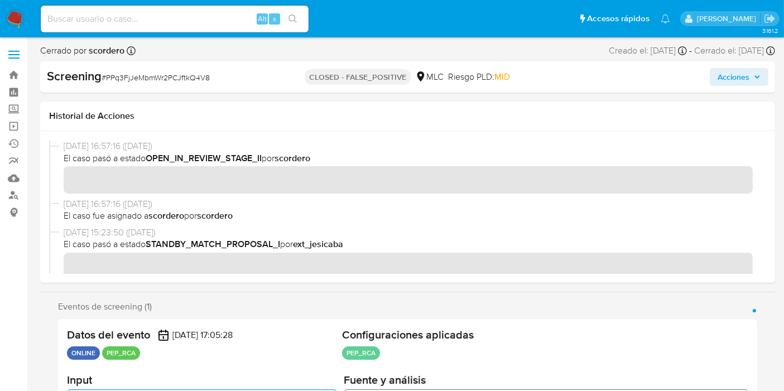
scroll to position [0, 0]
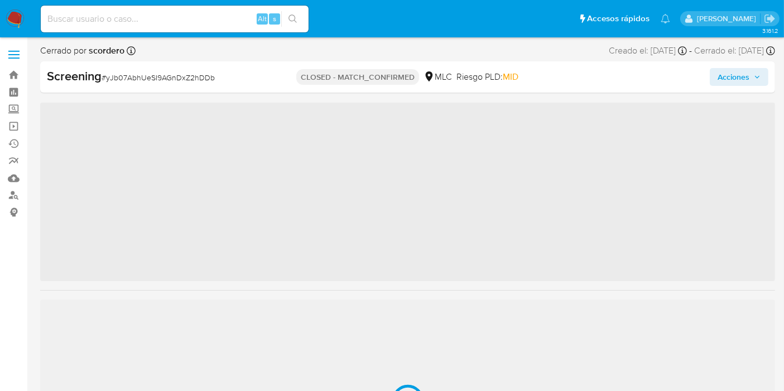
scroll to position [525, 0]
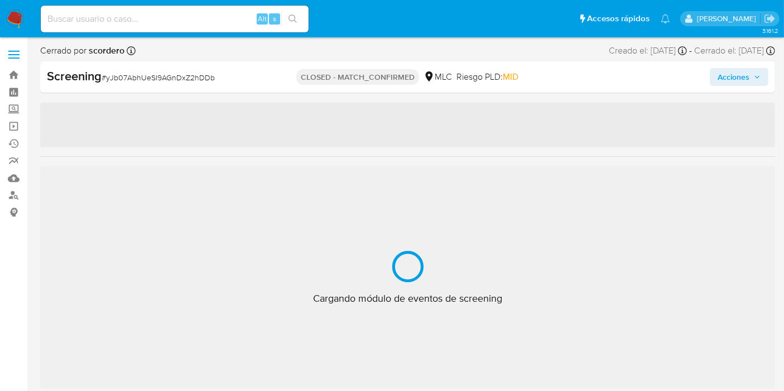
select select "10"
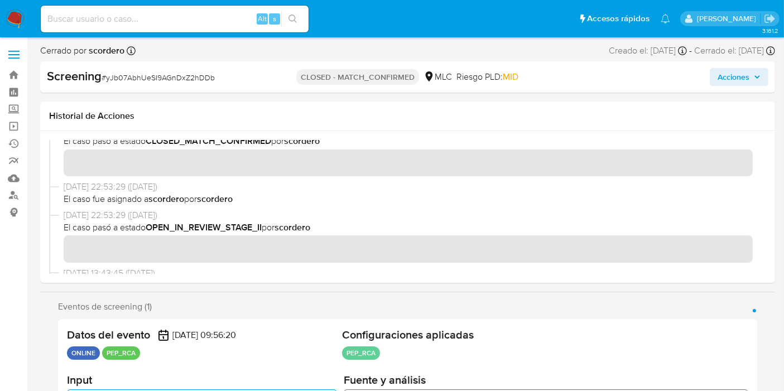
scroll to position [0, 0]
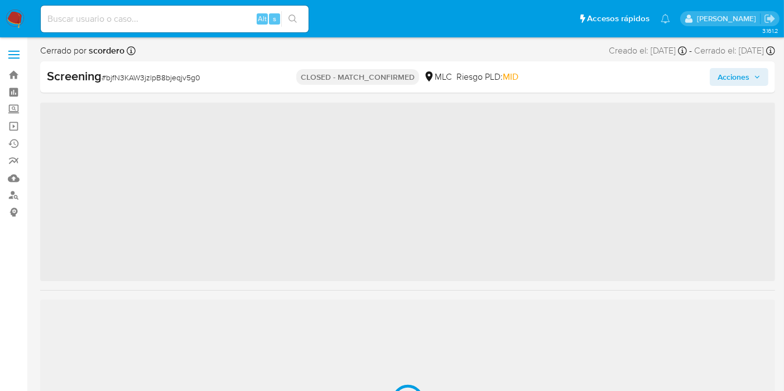
scroll to position [525, 0]
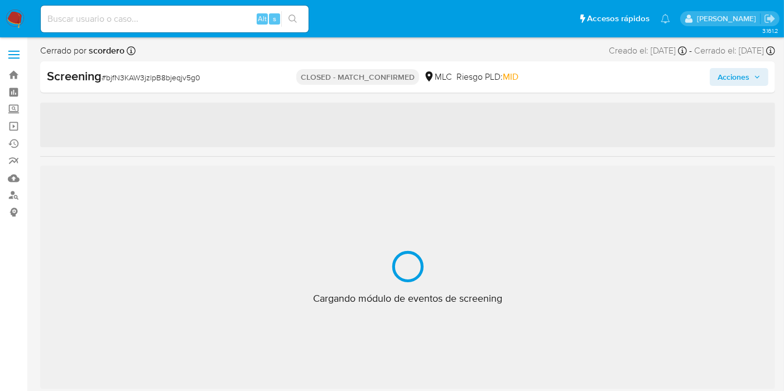
select select "10"
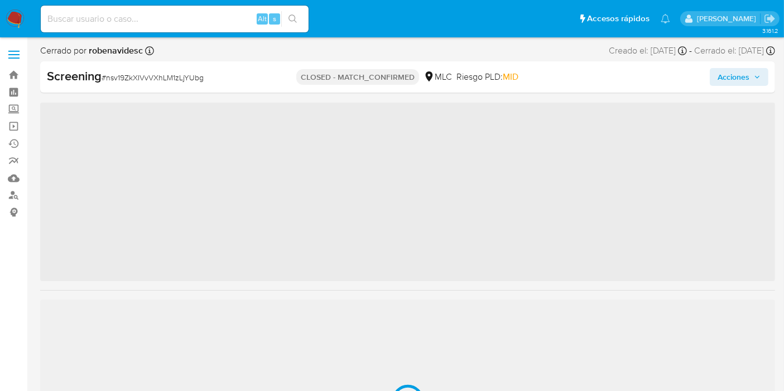
scroll to position [525, 0]
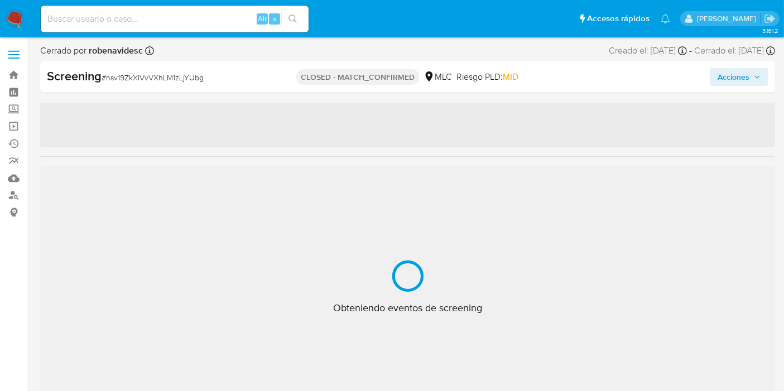
select select "10"
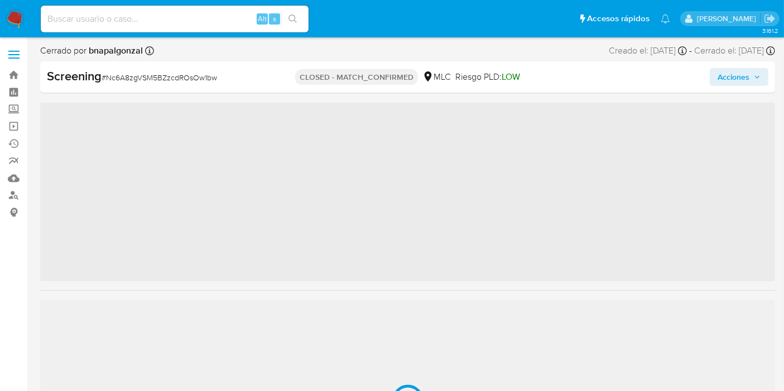
scroll to position [525, 0]
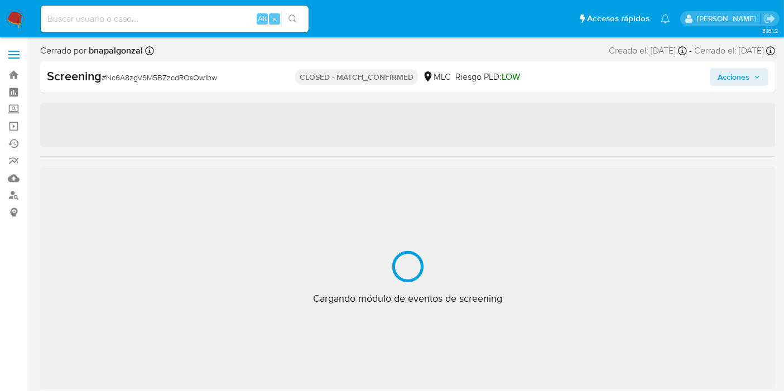
select select "10"
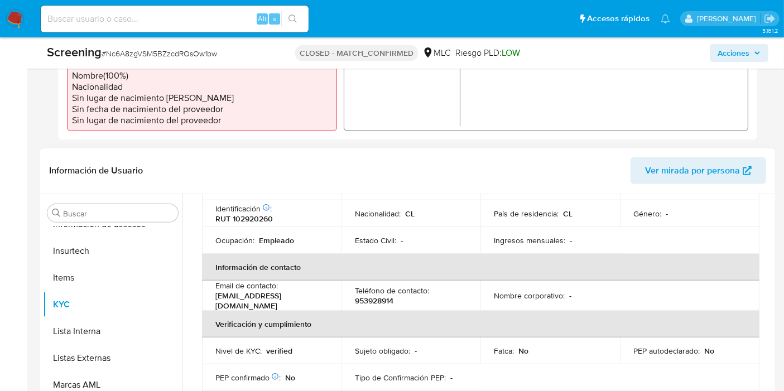
scroll to position [310, 0]
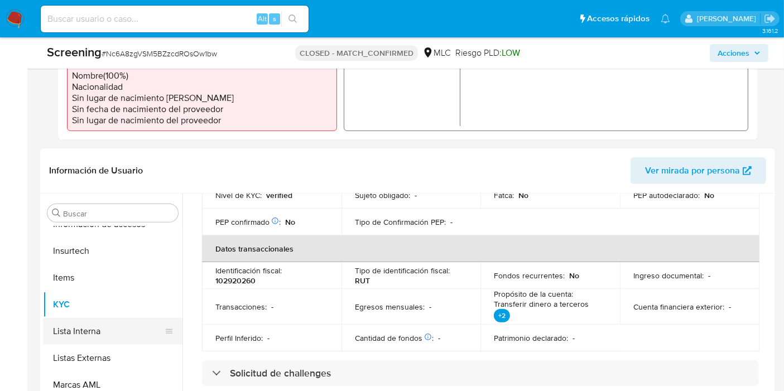
click at [76, 331] on button "Lista Interna" at bounding box center [108, 331] width 131 height 27
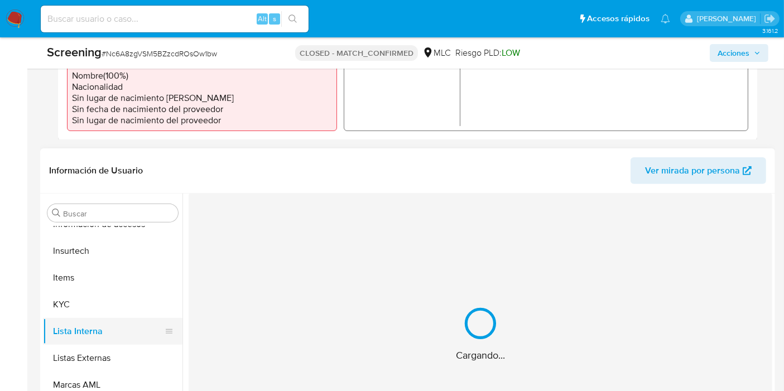
scroll to position [0, 0]
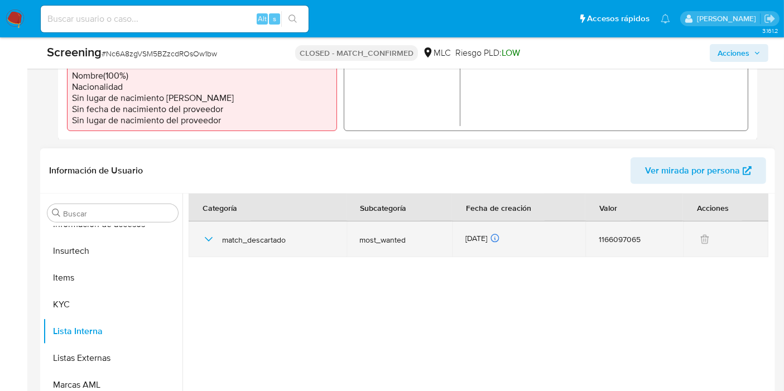
click at [205, 241] on icon "button" at bounding box center [208, 239] width 13 height 13
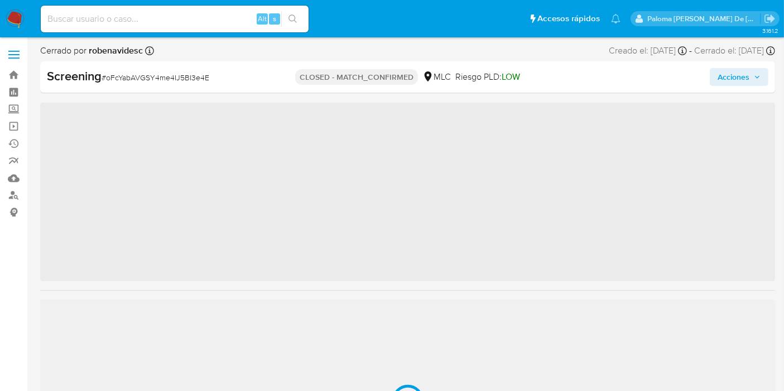
scroll to position [525, 0]
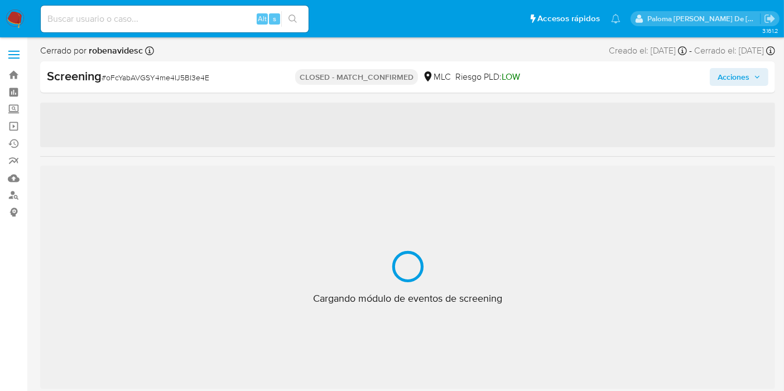
select select "10"
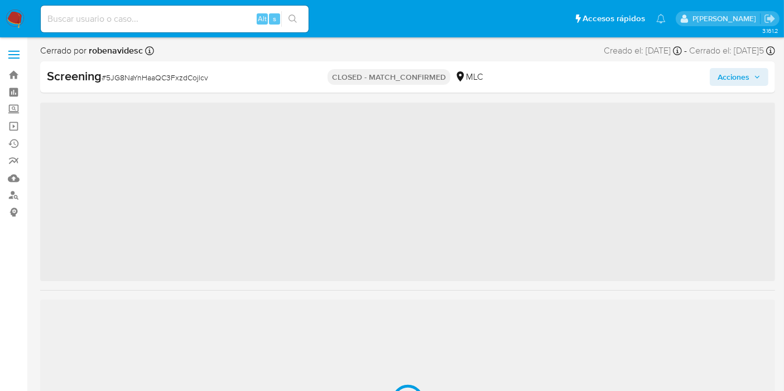
scroll to position [525, 0]
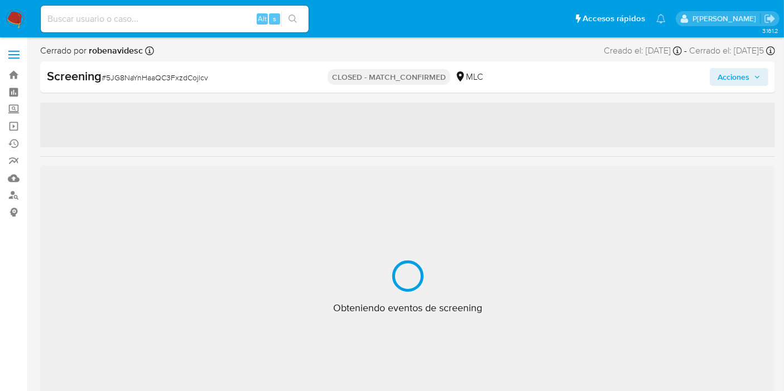
select select "10"
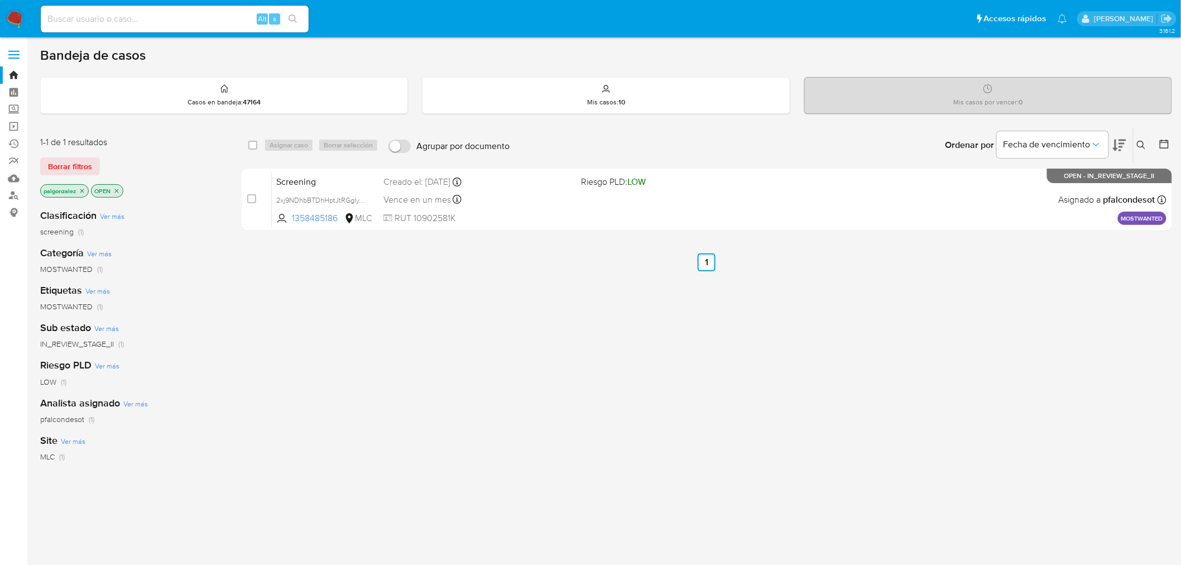
click at [82, 192] on icon "close-filter" at bounding box center [82, 191] width 7 height 7
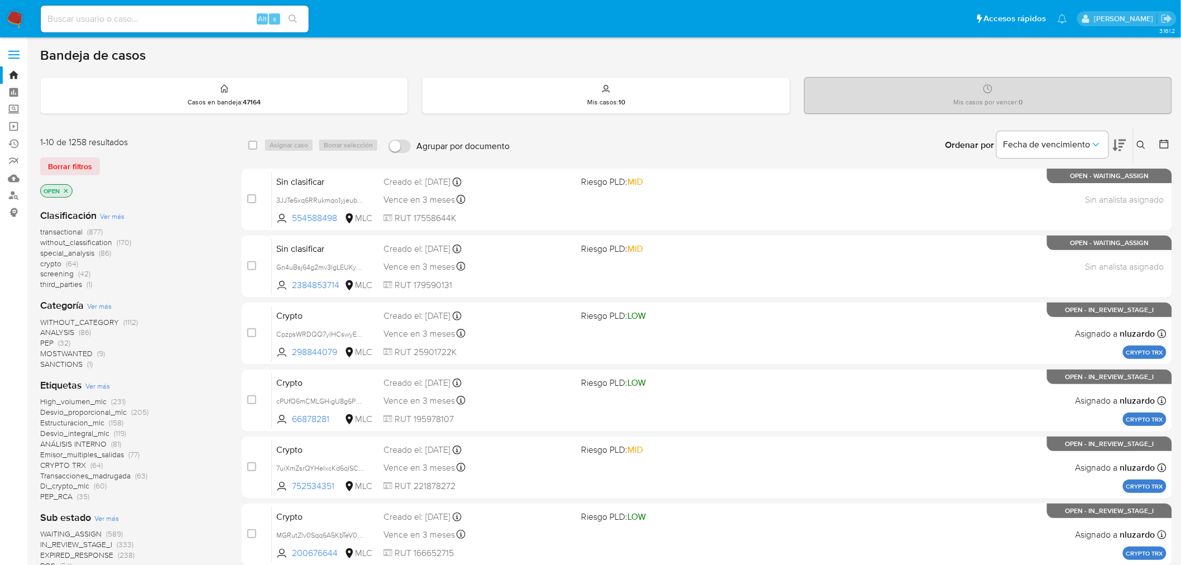
click at [65, 192] on icon "close-filter" at bounding box center [66, 191] width 7 height 7
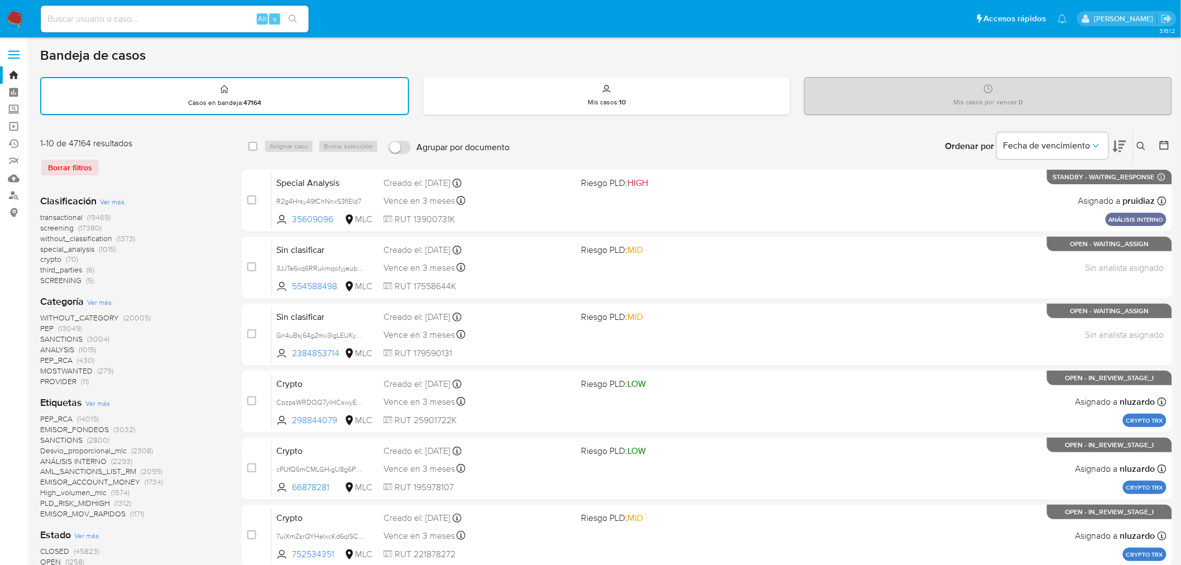
click at [58, 227] on span "screening" at bounding box center [57, 227] width 34 height 11
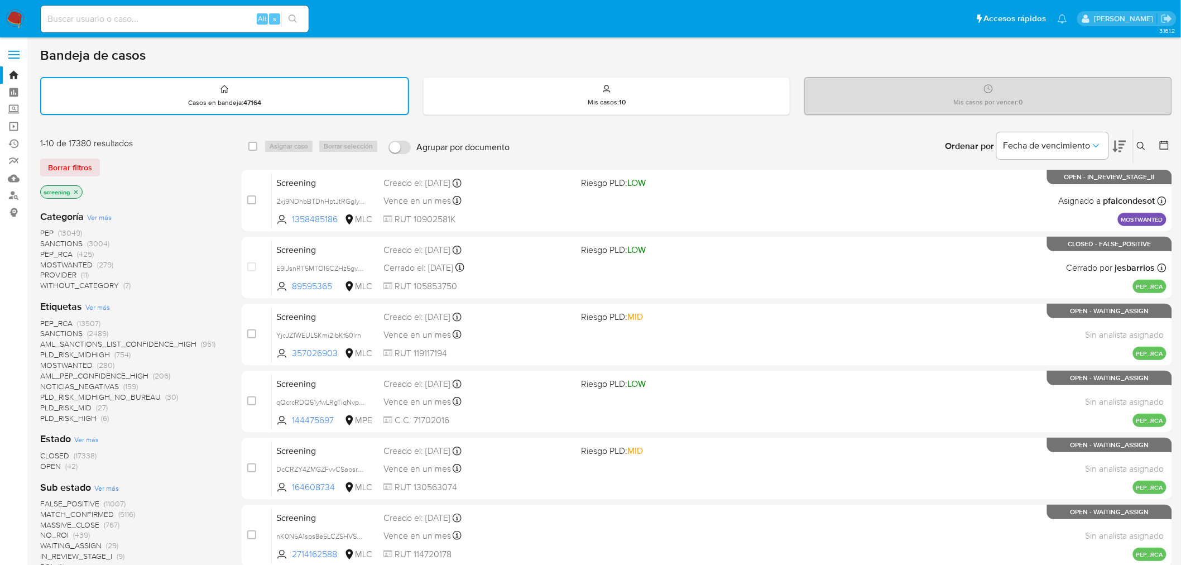
click at [51, 463] on span "OPEN" at bounding box center [50, 466] width 21 height 11
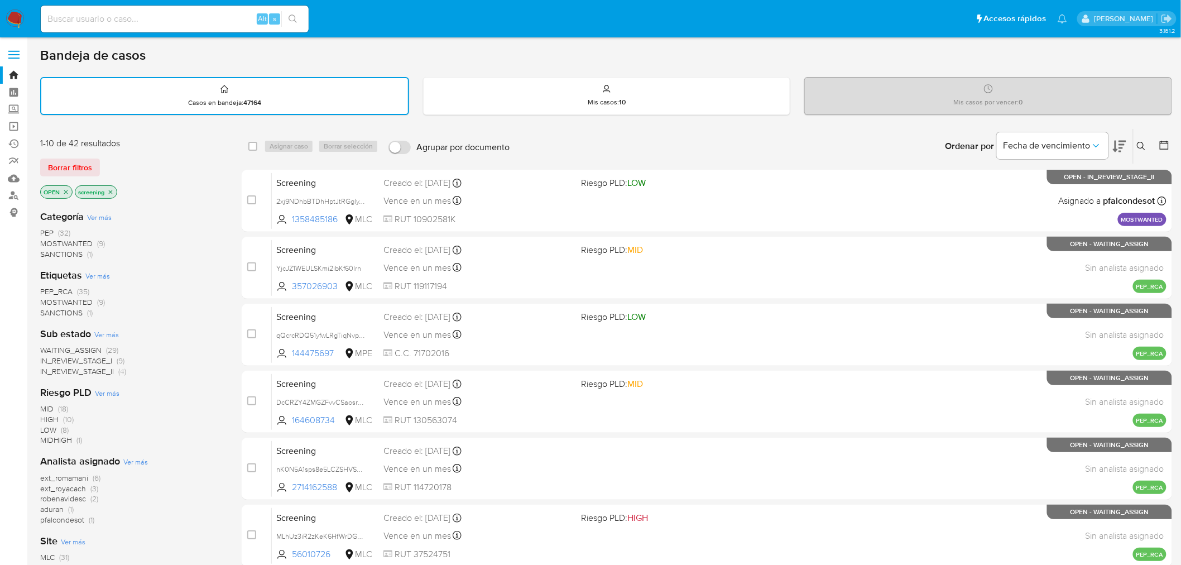
click at [81, 239] on span "MOSTWANTED" at bounding box center [66, 243] width 52 height 11
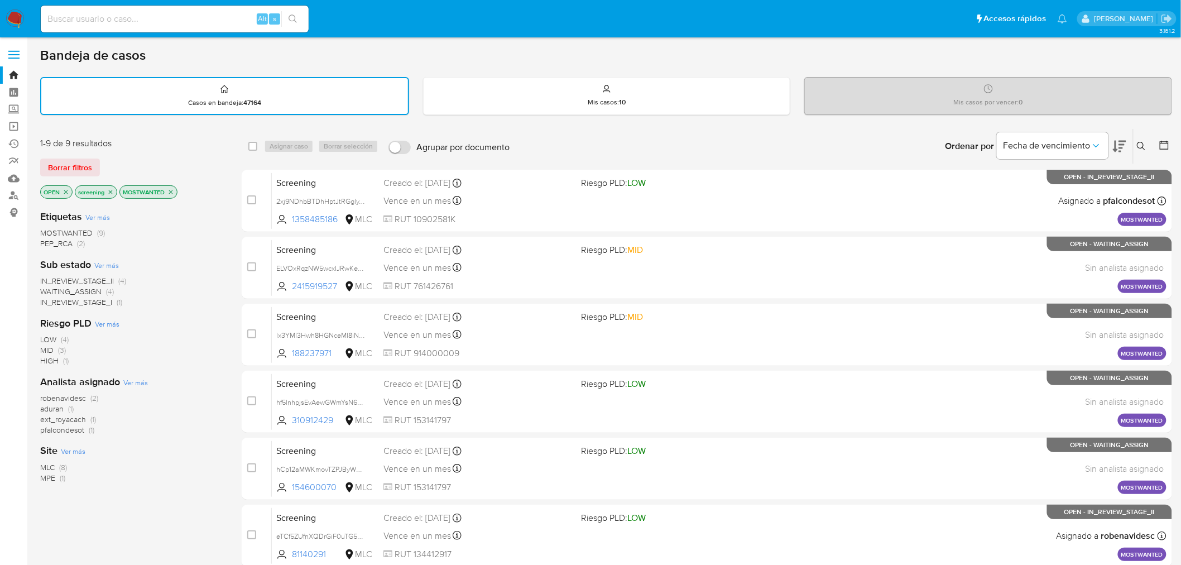
click at [65, 190] on icon "close-filter" at bounding box center [66, 192] width 7 height 7
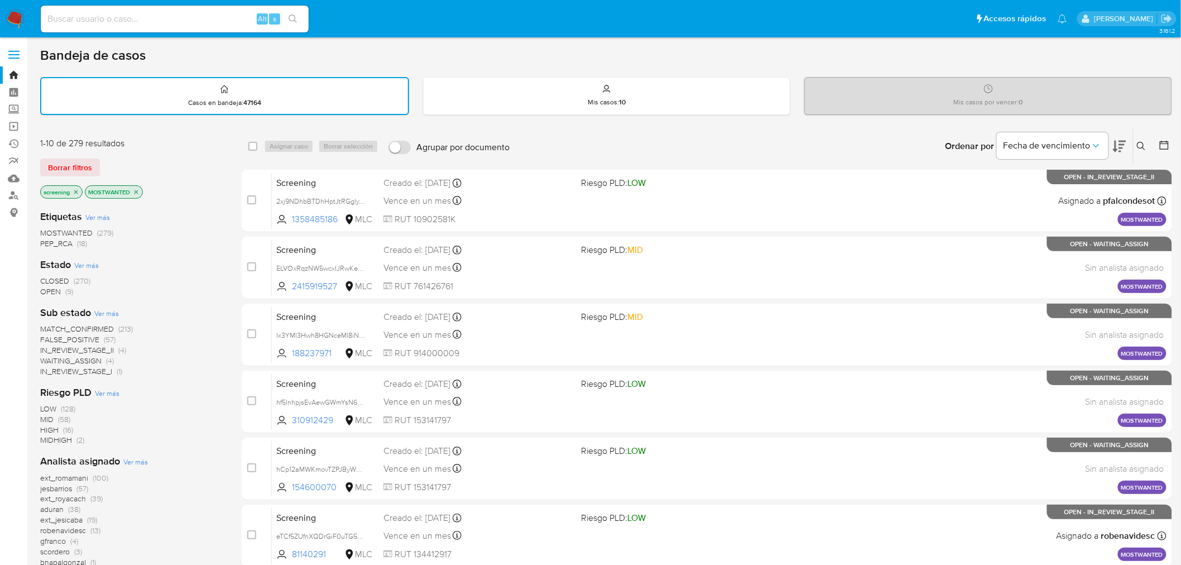
click at [90, 231] on span "MOSTWANTED" at bounding box center [66, 232] width 52 height 11
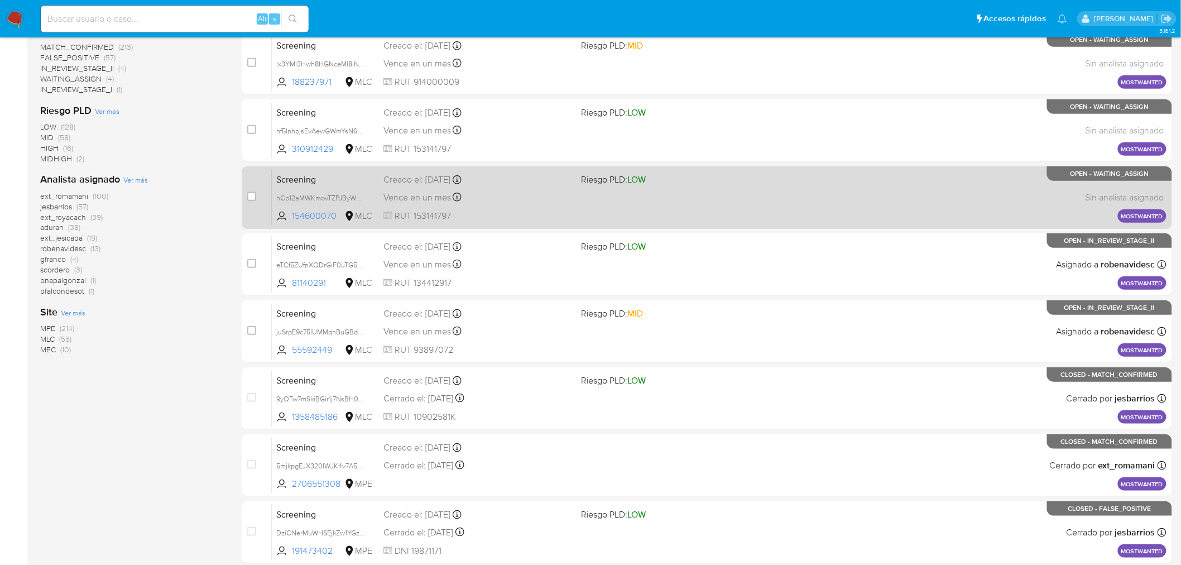
scroll to position [108, 0]
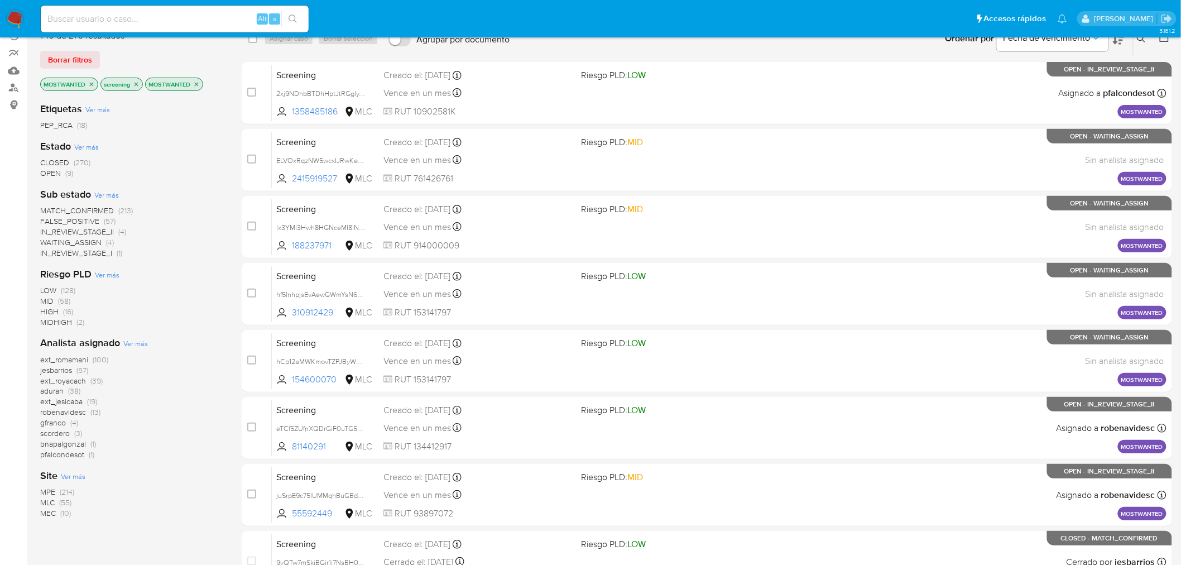
click at [53, 500] on span "MLC" at bounding box center [47, 502] width 15 height 11
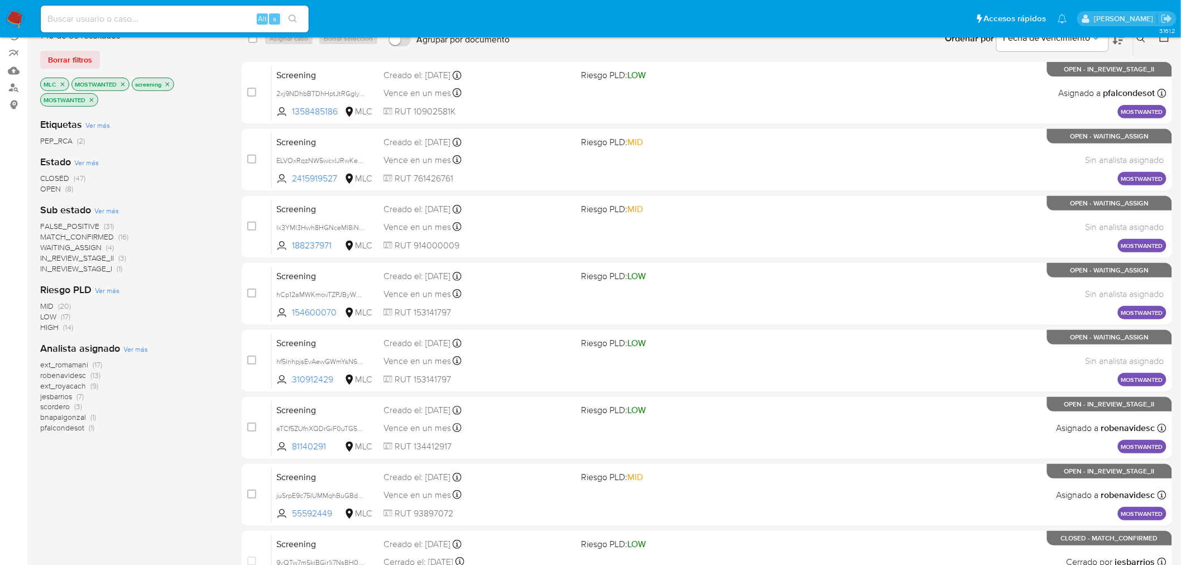
scroll to position [46, 0]
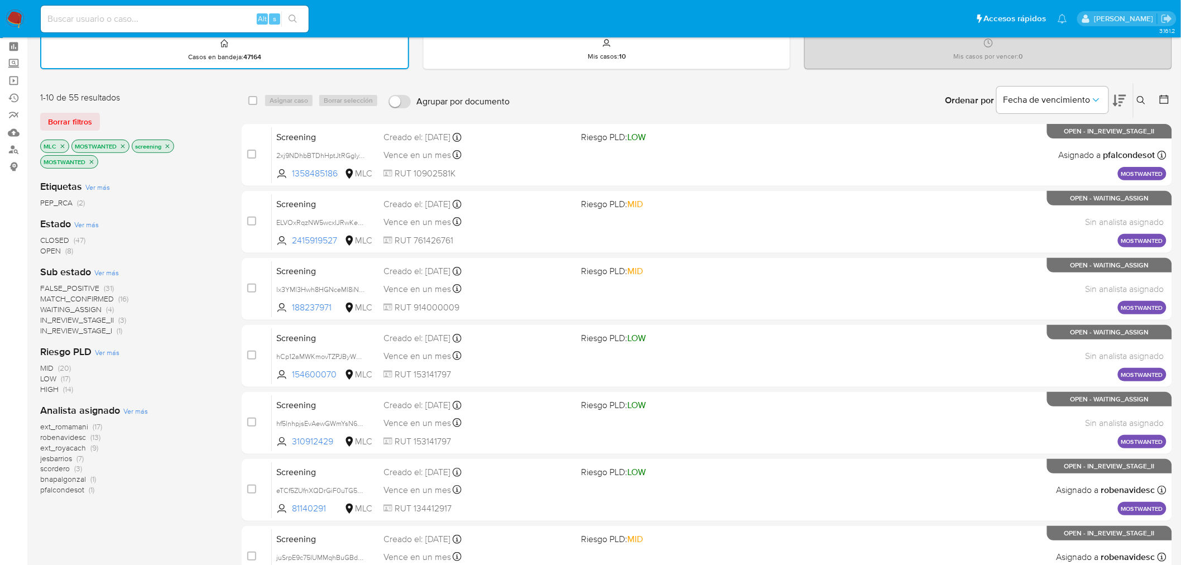
click at [54, 238] on span "CLOSED" at bounding box center [54, 240] width 29 height 11
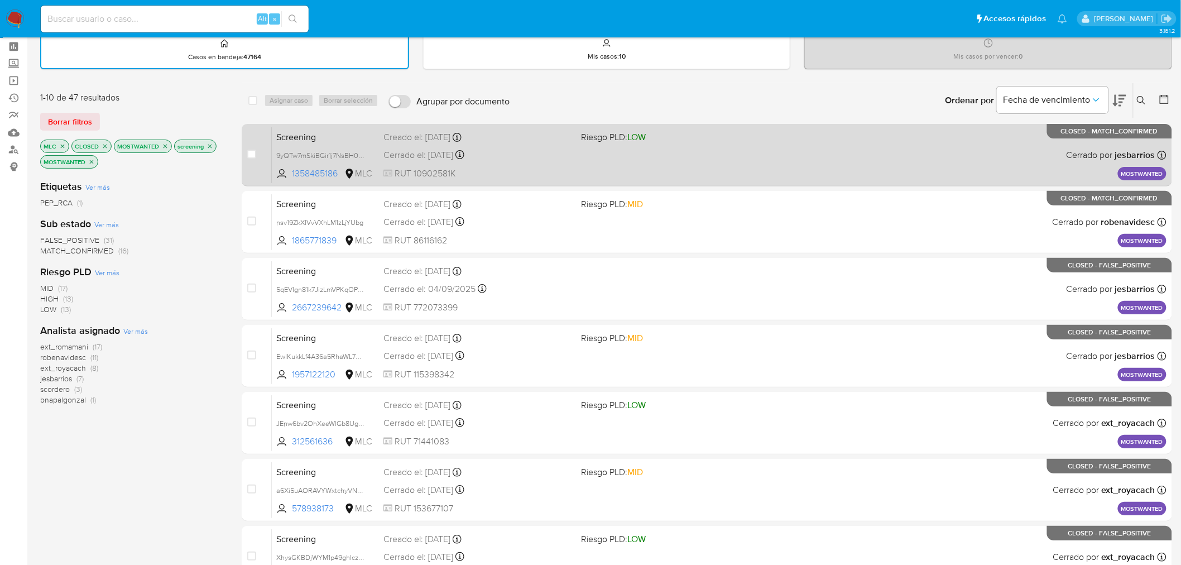
click at [700, 148] on div "Screening 9yQTw7mSkiBGir1j7NsBH0FU 1358485186 MLC Riesgo PLD: LOW Creado el: 25…" at bounding box center [719, 155] width 895 height 56
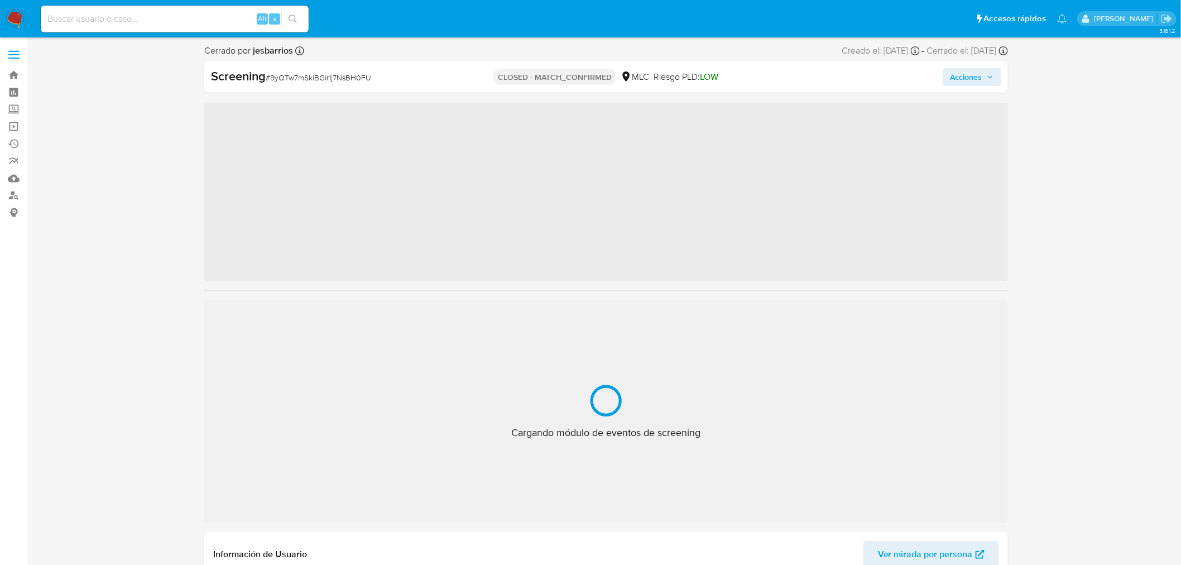
scroll to position [525, 0]
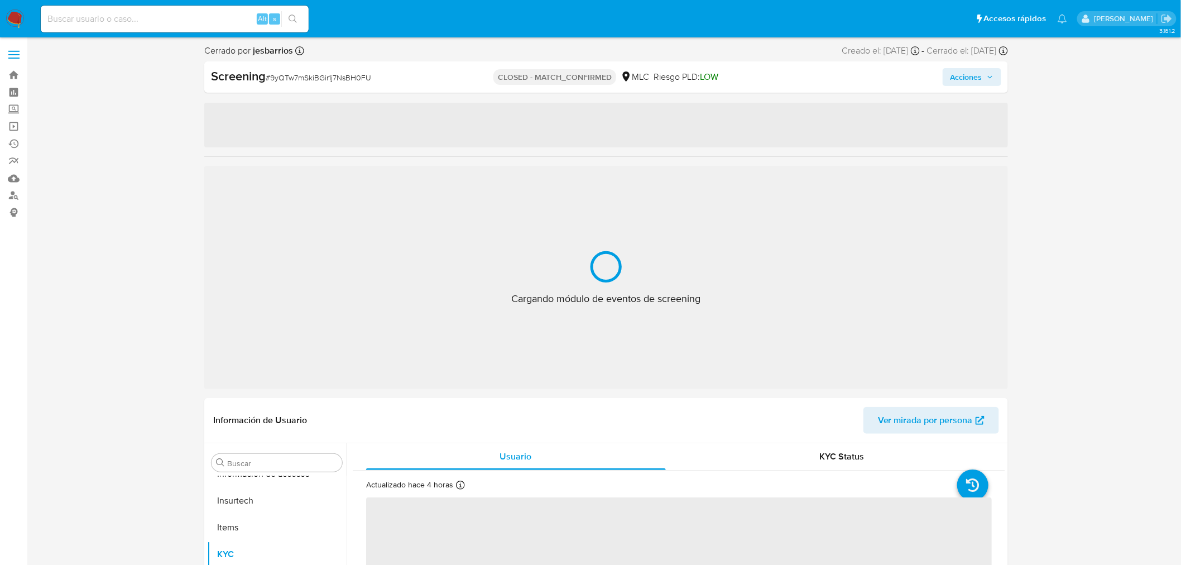
select select "10"
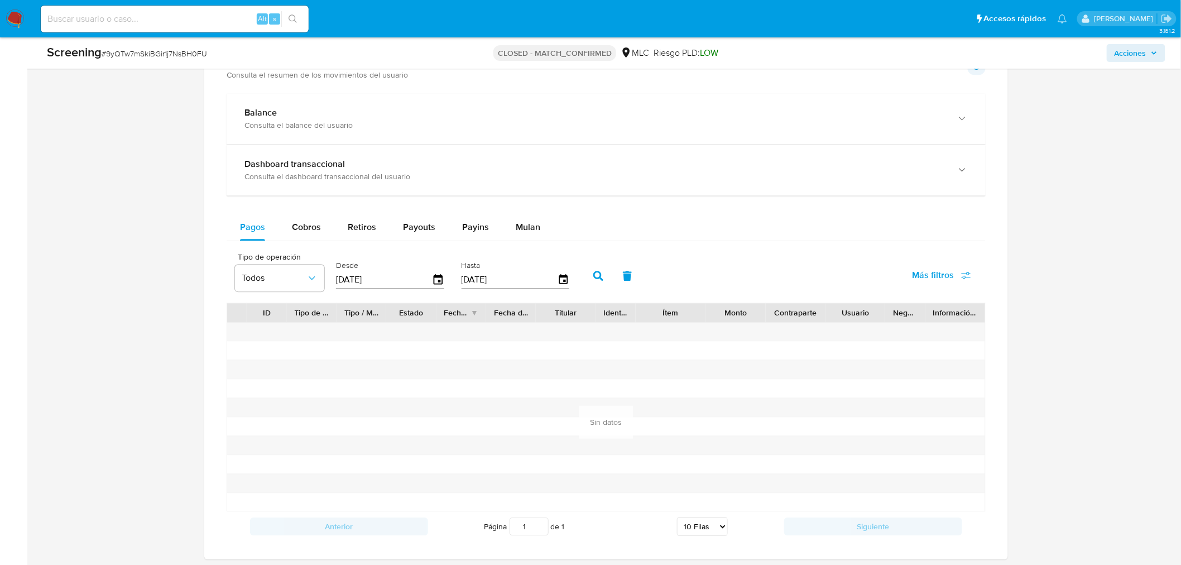
scroll to position [1218, 0]
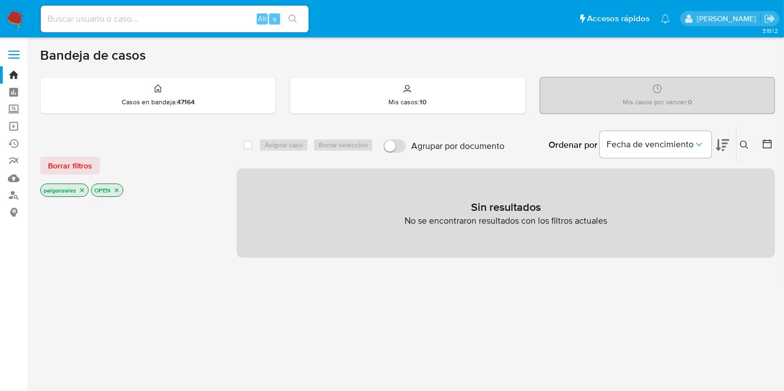
click at [85, 189] on icon "close-filter" at bounding box center [82, 190] width 7 height 7
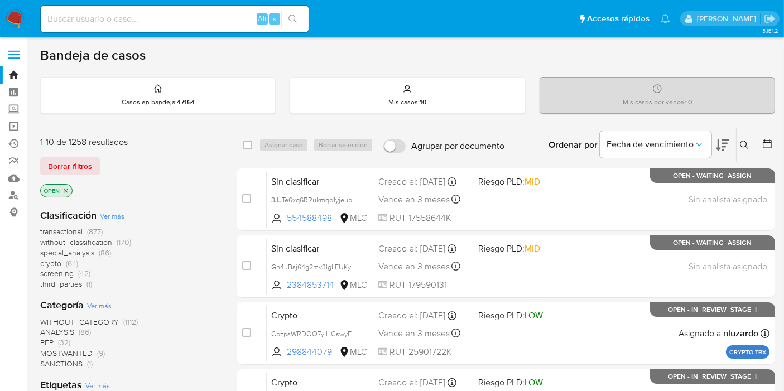
click at [65, 188] on icon "close-filter" at bounding box center [66, 191] width 7 height 7
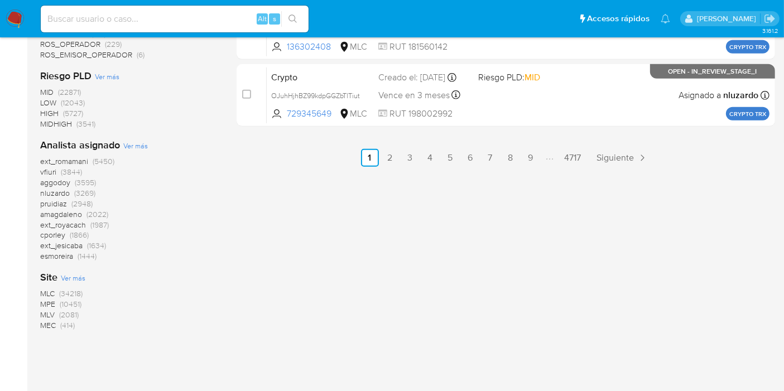
scroll to position [748, 0]
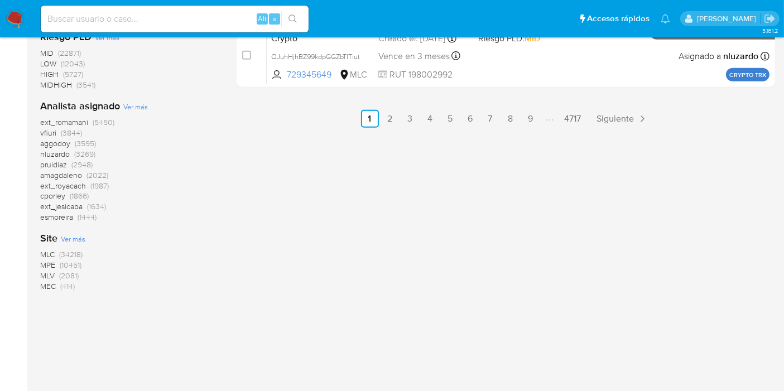
click at [46, 253] on span "MLC" at bounding box center [47, 254] width 15 height 11
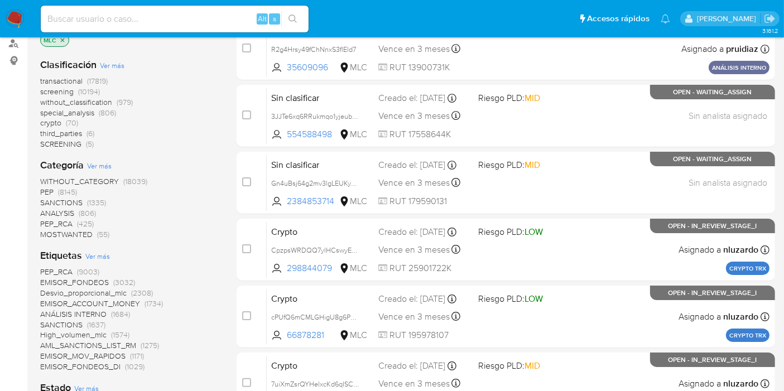
scroll to position [1, 0]
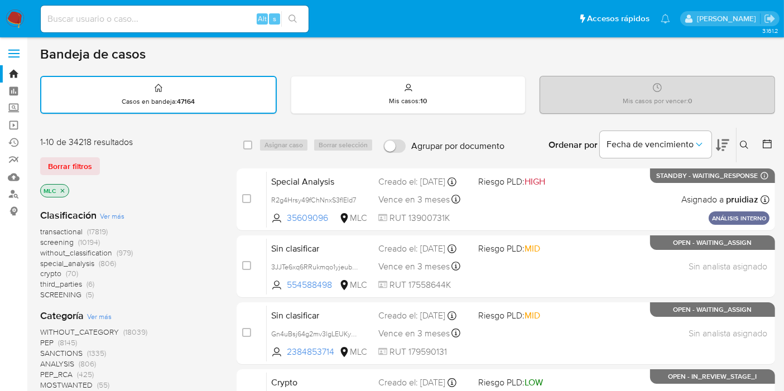
click at [71, 384] on span "MOSTWANTED" at bounding box center [66, 385] width 52 height 11
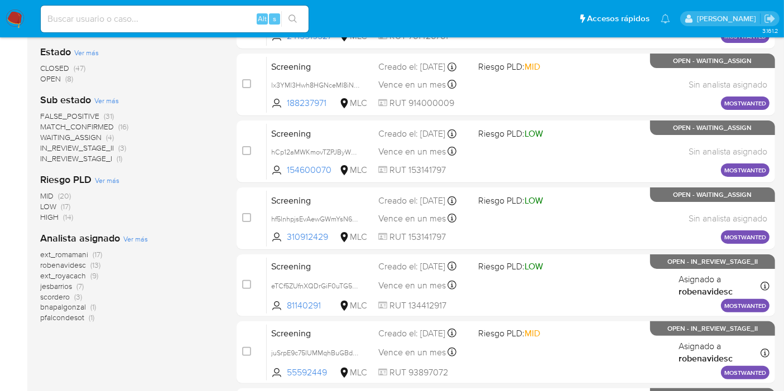
scroll to position [311, 0]
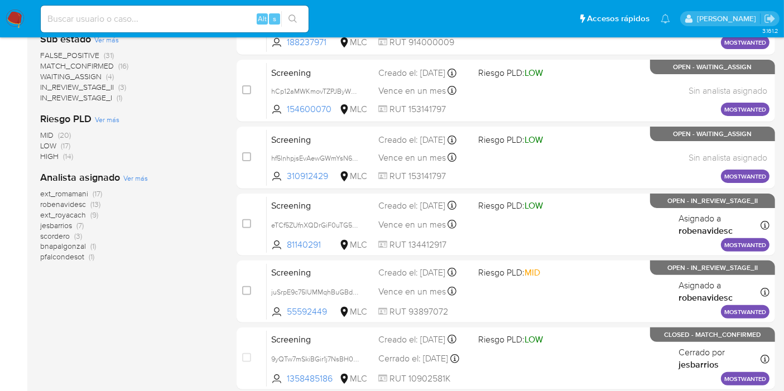
click at [70, 257] on span "pfalcondesot" at bounding box center [62, 256] width 44 height 11
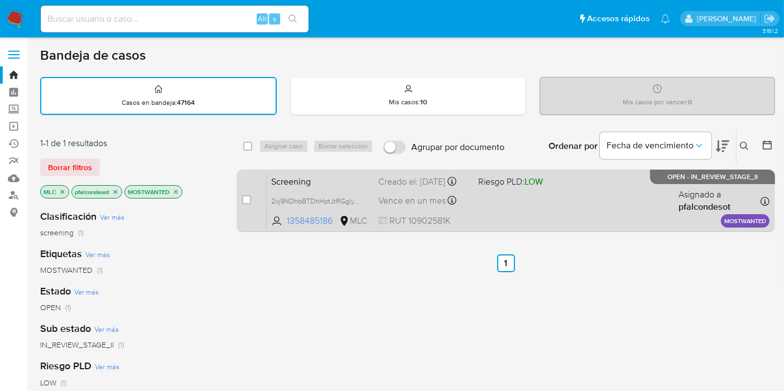
click at [568, 188] on span "Riesgo PLD: LOW" at bounding box center [524, 181] width 91 height 15
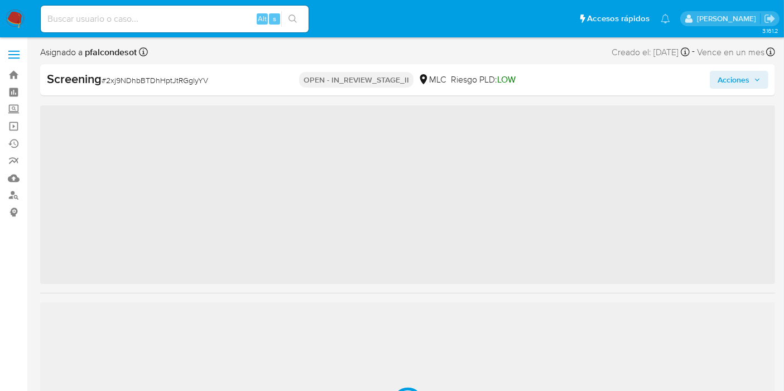
scroll to position [525, 0]
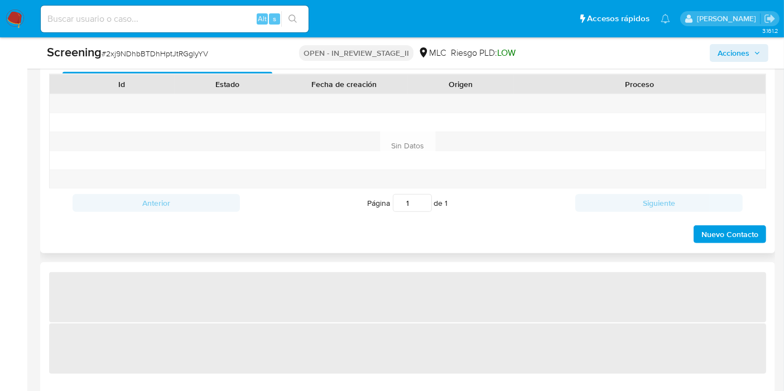
select select "10"
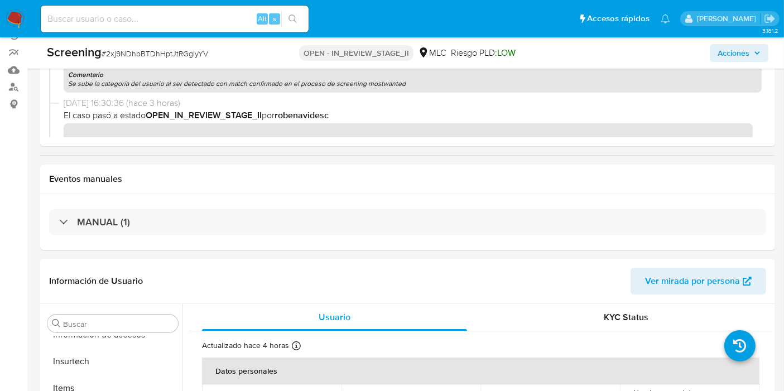
scroll to position [0, 0]
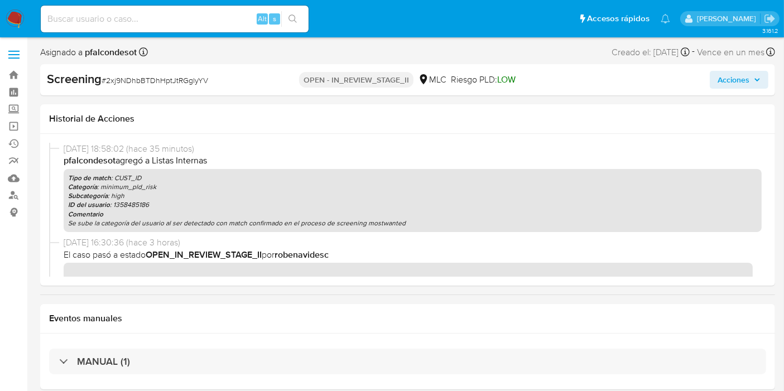
click at [743, 84] on span "Acciones" at bounding box center [734, 80] width 32 height 18
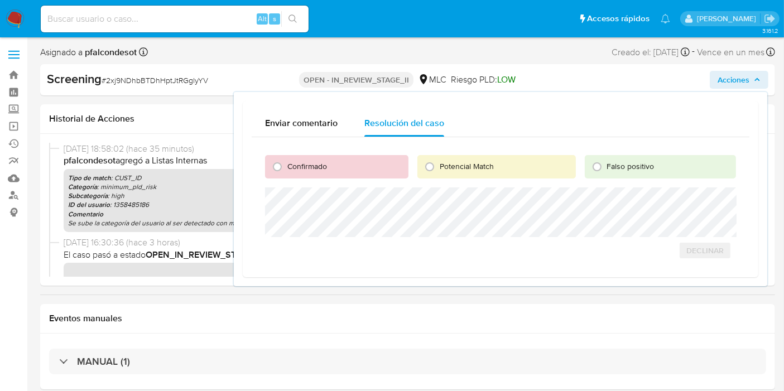
click at [334, 157] on div "Confirmado" at bounding box center [336, 166] width 143 height 23
drag, startPoint x: 317, startPoint y: 166, endPoint x: 324, endPoint y: 174, distance: 9.9
click at [317, 166] on span "Confirmado" at bounding box center [308, 166] width 40 height 11
click at [286, 166] on input "Confirmado" at bounding box center [278, 167] width 18 height 18
radio input "true"
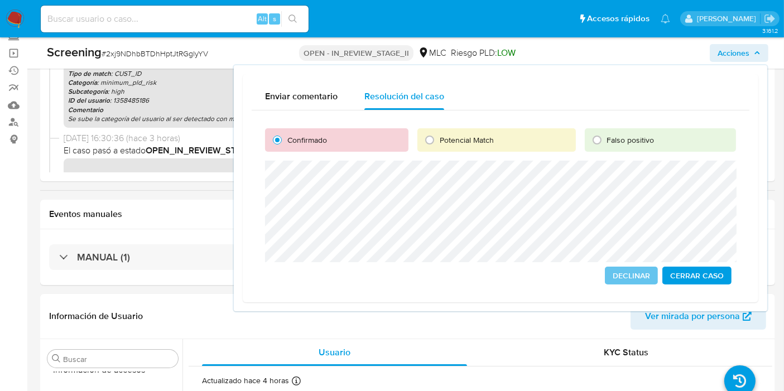
scroll to position [124, 0]
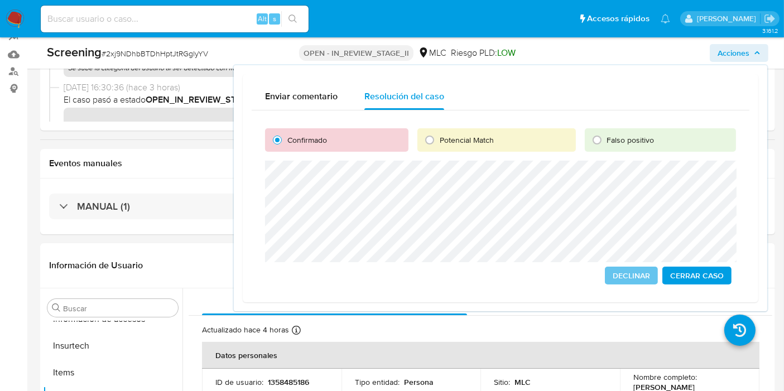
click at [705, 271] on span "Cerrar Caso" at bounding box center [698, 276] width 54 height 16
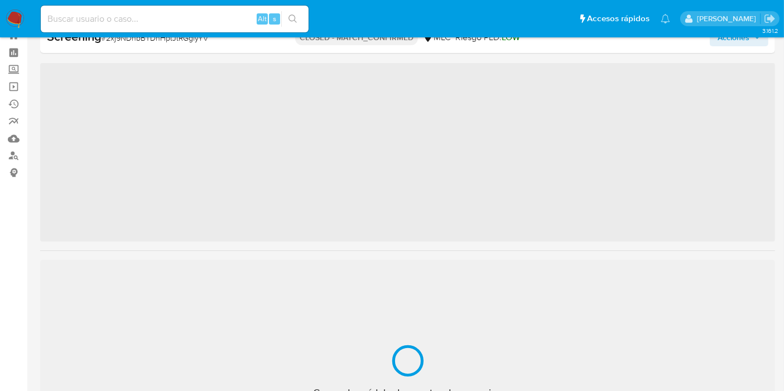
scroll to position [525, 0]
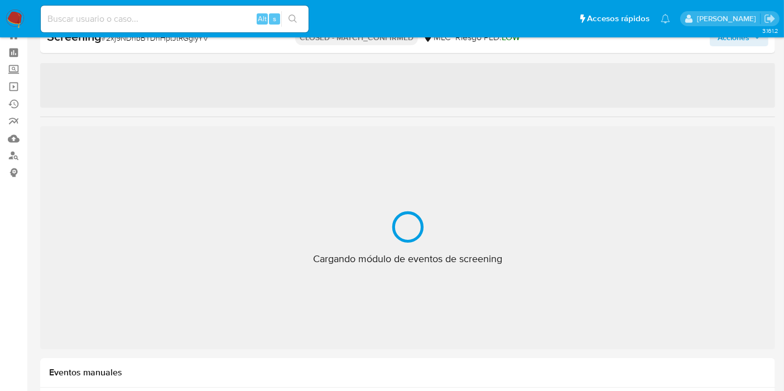
select select "10"
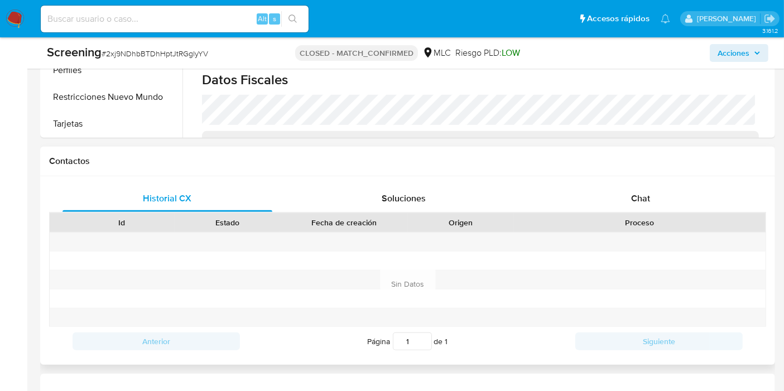
scroll to position [558, 0]
drag, startPoint x: 88, startPoint y: 94, endPoint x: 110, endPoint y: 101, distance: 23.2
click at [88, 94] on button "Restricciones Nuevo Mundo" at bounding box center [108, 96] width 131 height 27
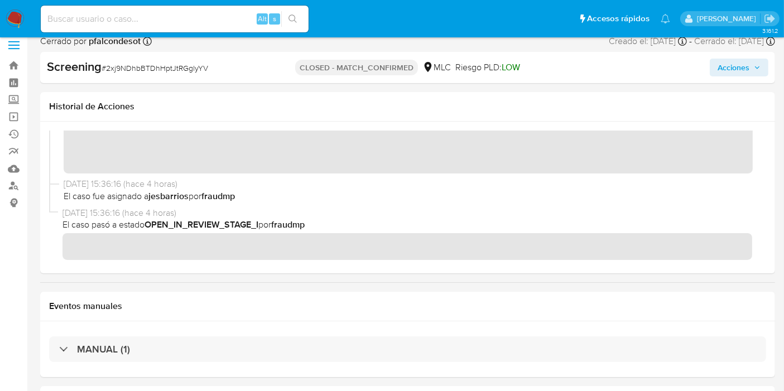
scroll to position [0, 0]
